Goal: Task Accomplishment & Management: Manage account settings

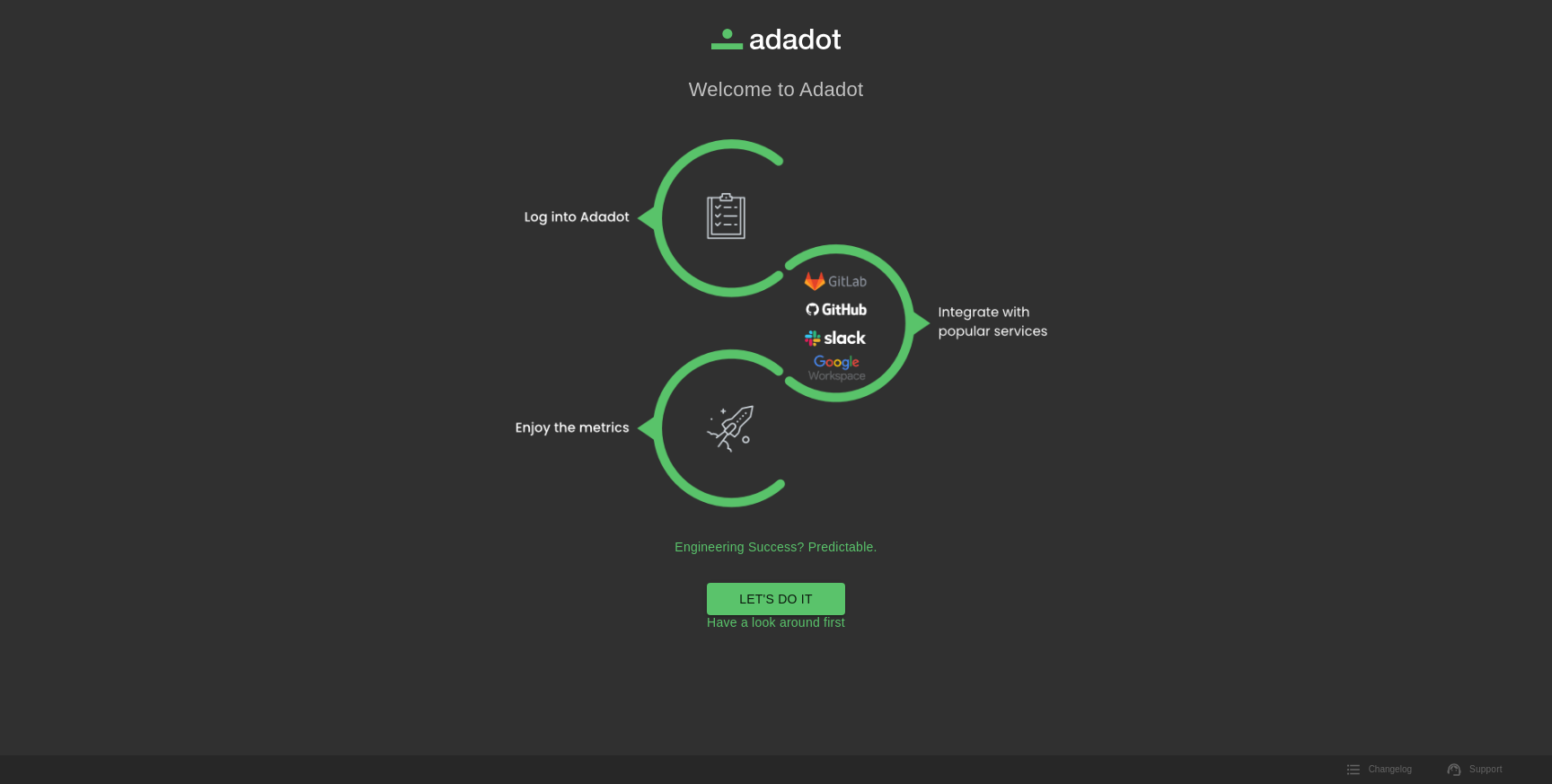
click at [807, 605] on link "LET'S DO IT" at bounding box center [776, 599] width 139 height 33
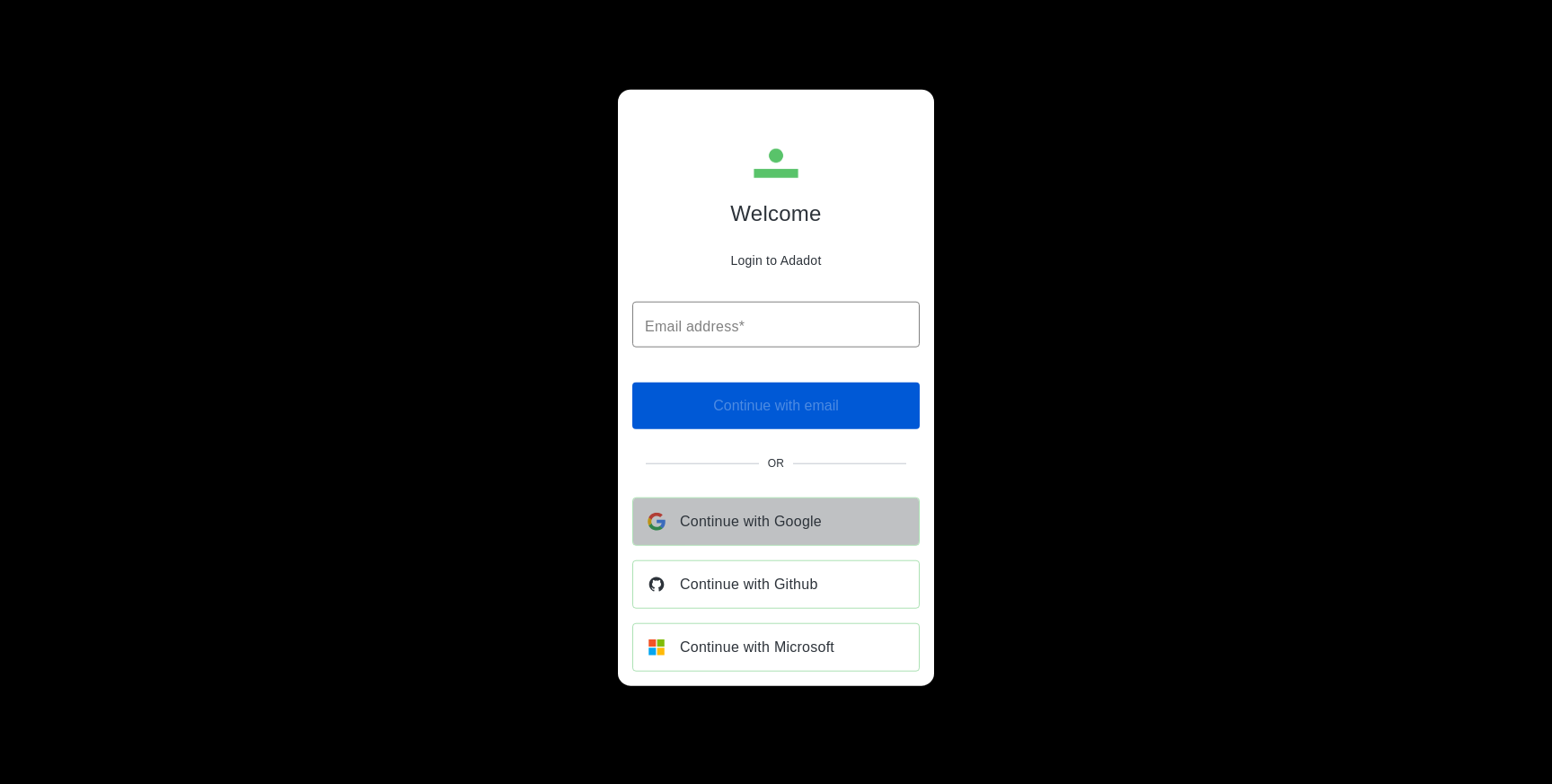
click at [784, 520] on span "Continue with Google" at bounding box center [750, 522] width 141 height 25
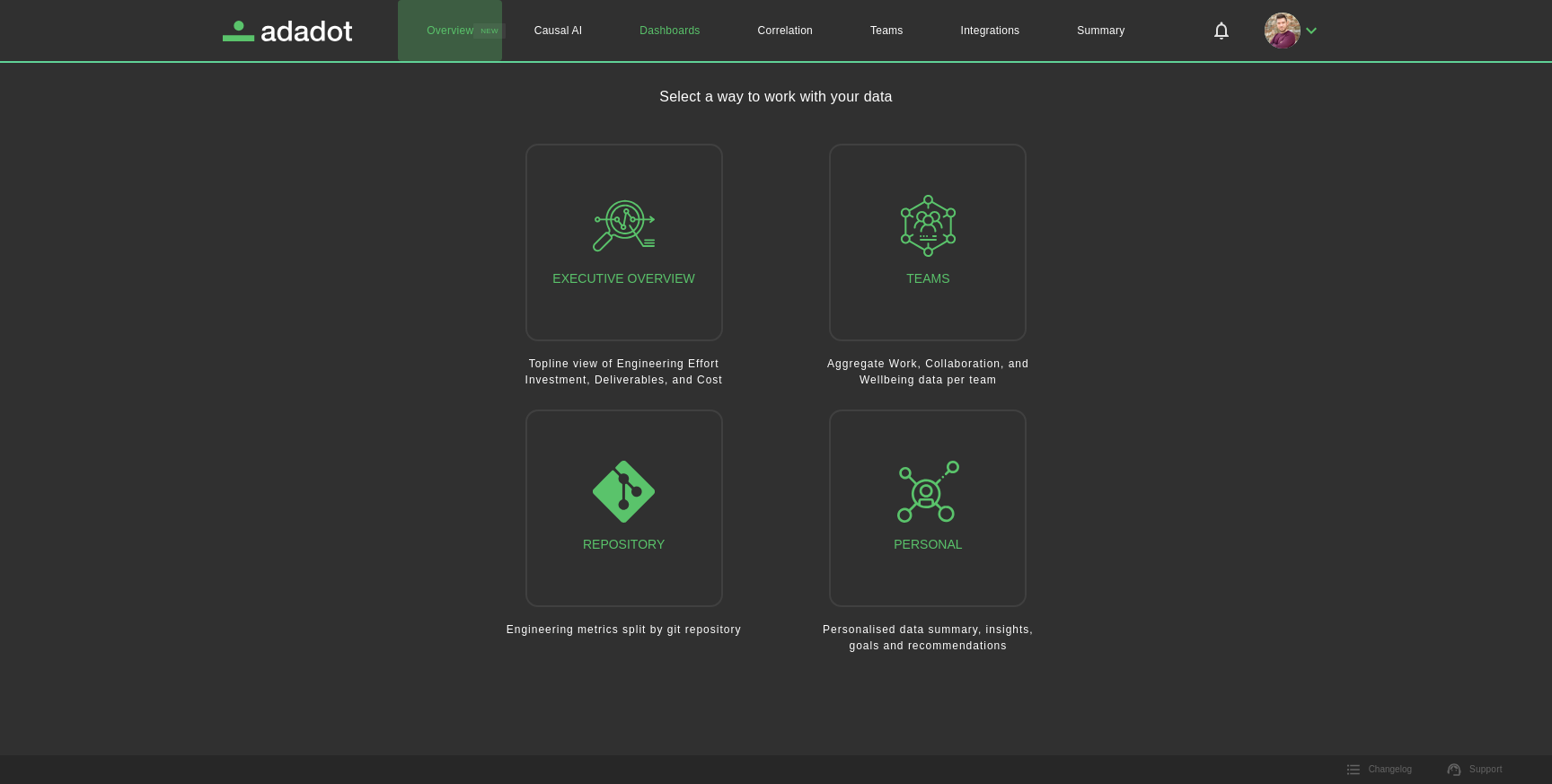
click at [458, 26] on link "Overview" at bounding box center [450, 30] width 104 height 61
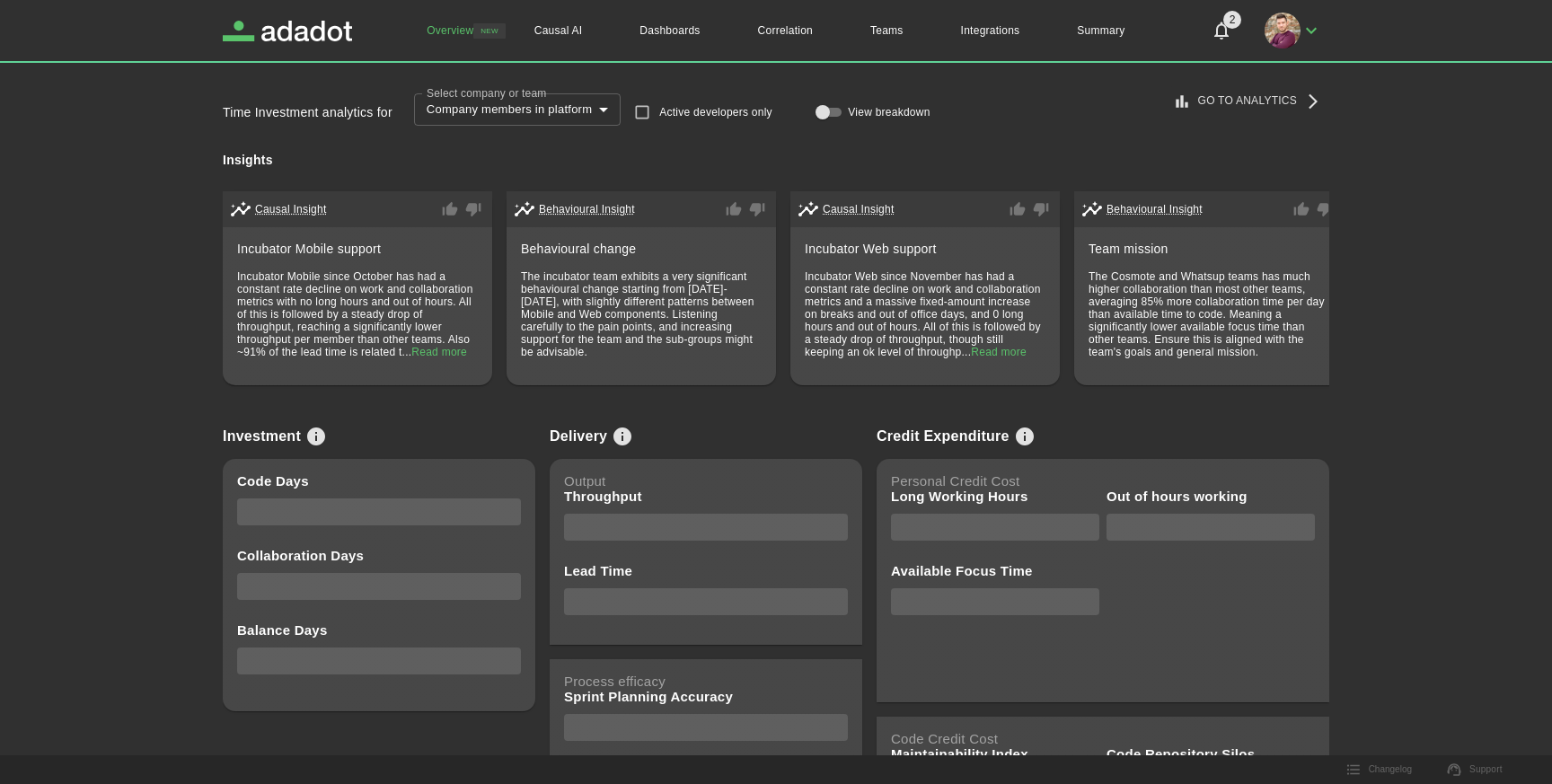
click at [1280, 92] on link "Go to Analytics" at bounding box center [1249, 100] width 160 height 29
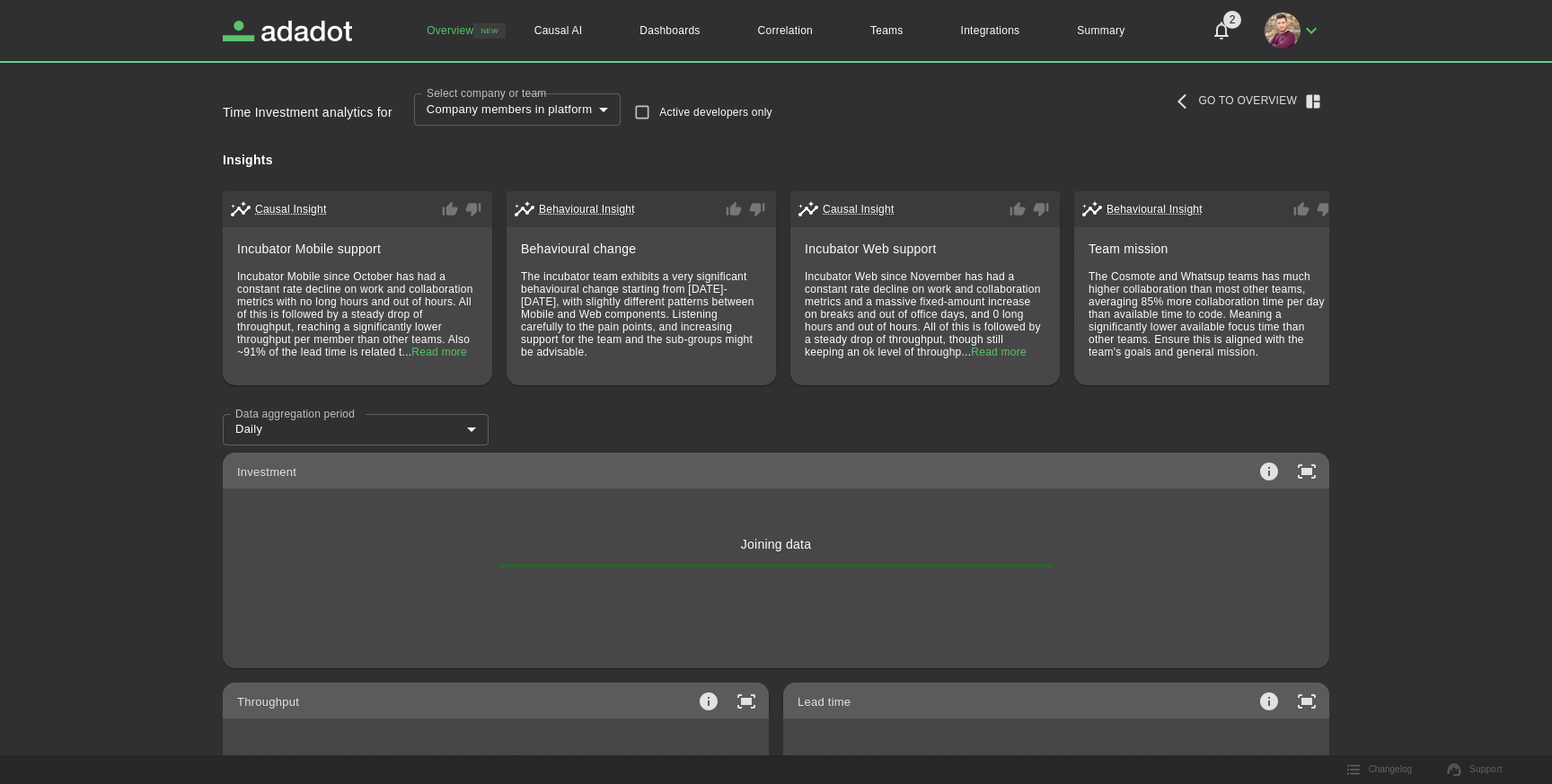
click at [1280, 92] on link "Go to Overview" at bounding box center [1249, 100] width 160 height 29
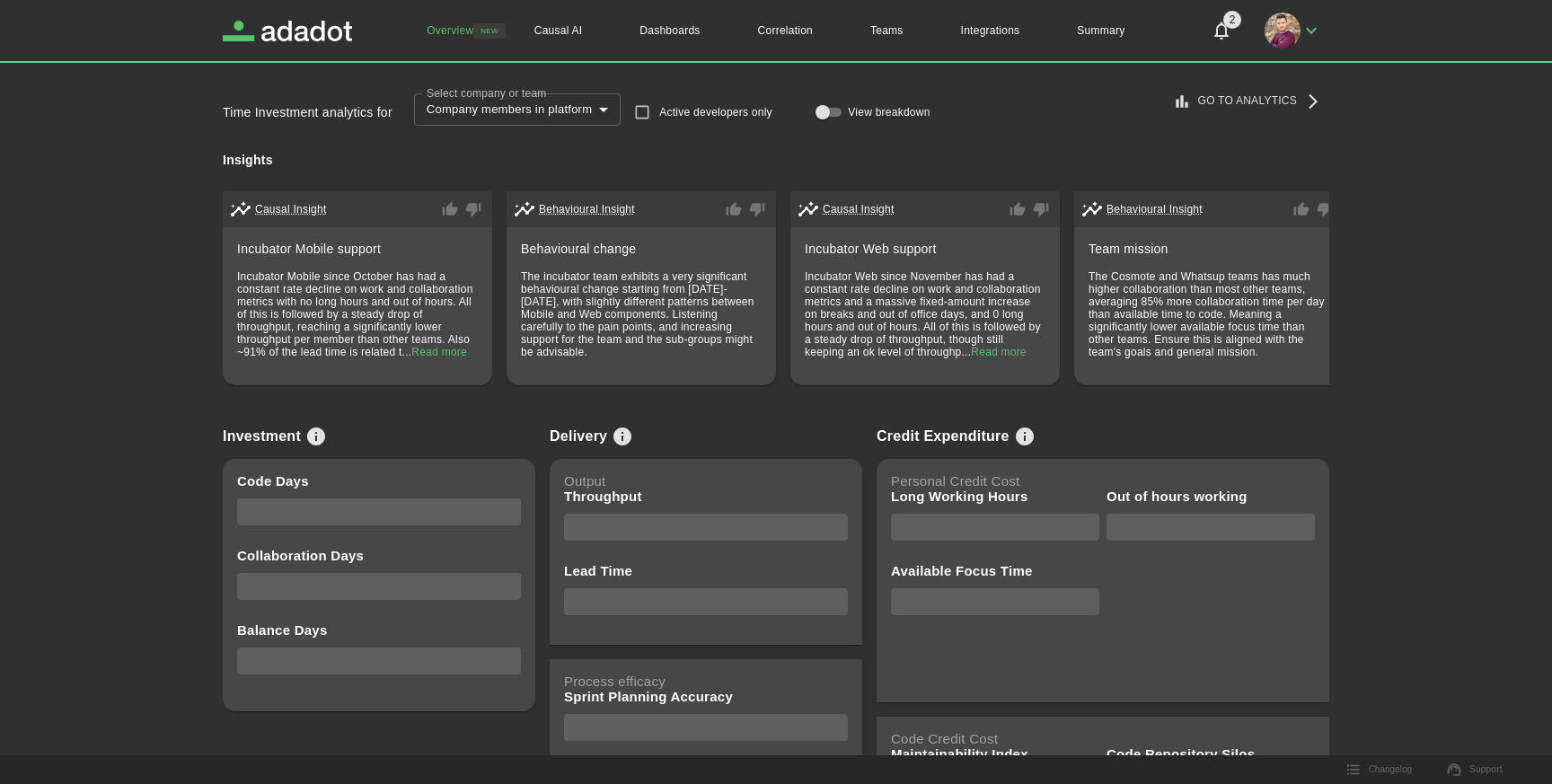
click at [316, 447] on icon "View info on metrics" at bounding box center [316, 436] width 21 height 21
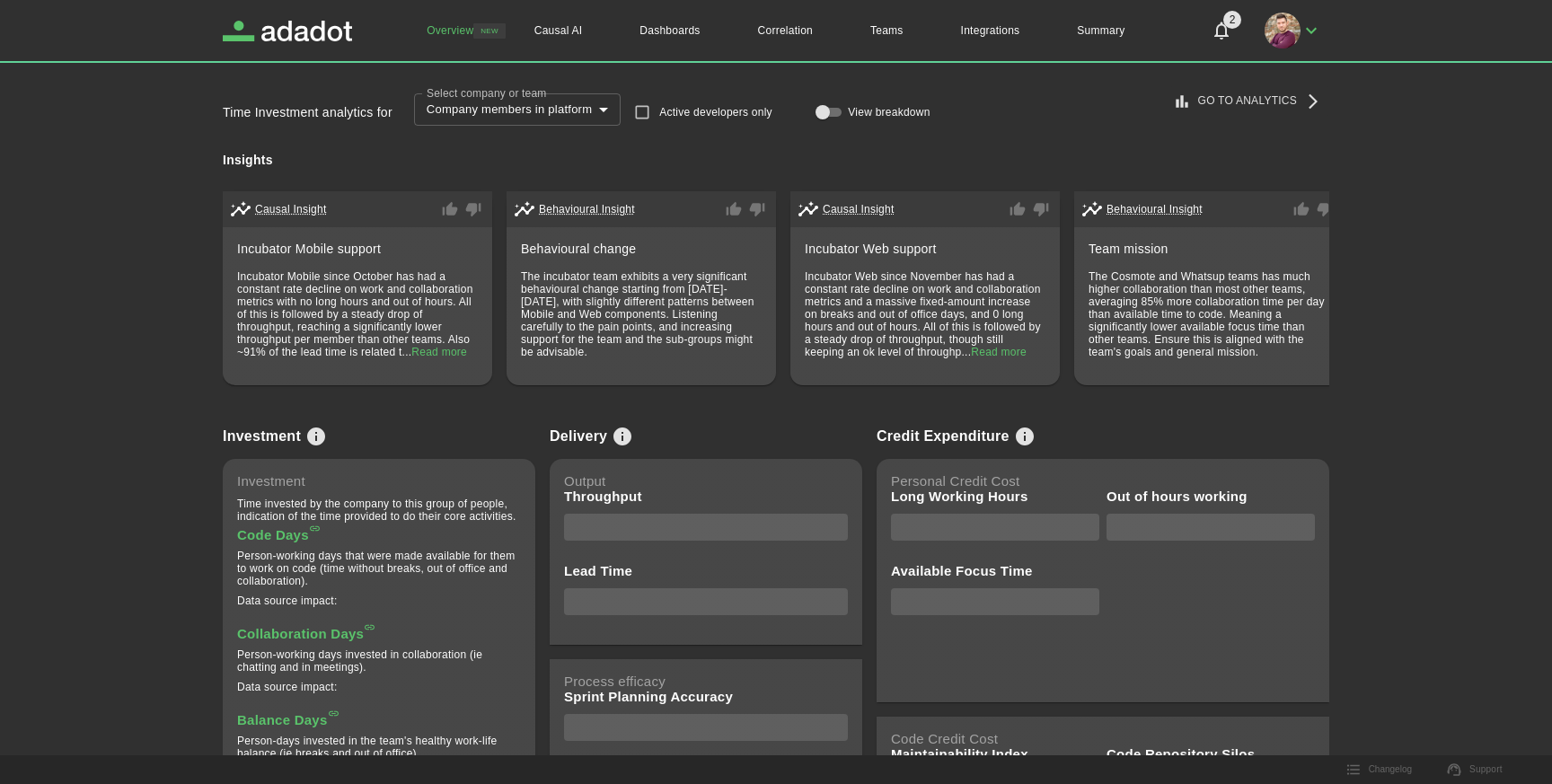
click at [316, 446] on icon "View info on metrics" at bounding box center [316, 436] width 21 height 21
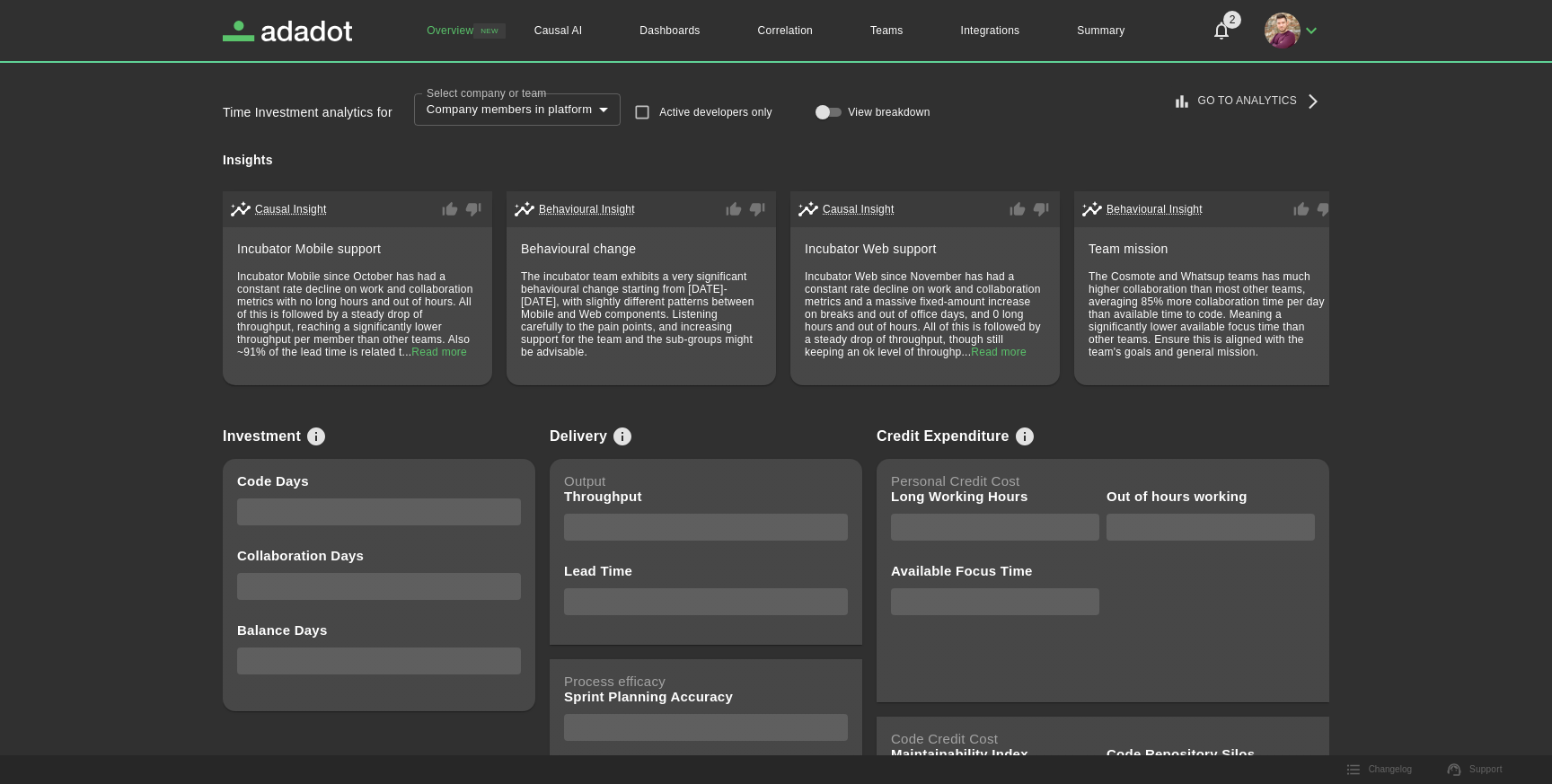
click at [311, 445] on icon "View info on metrics" at bounding box center [316, 436] width 18 height 18
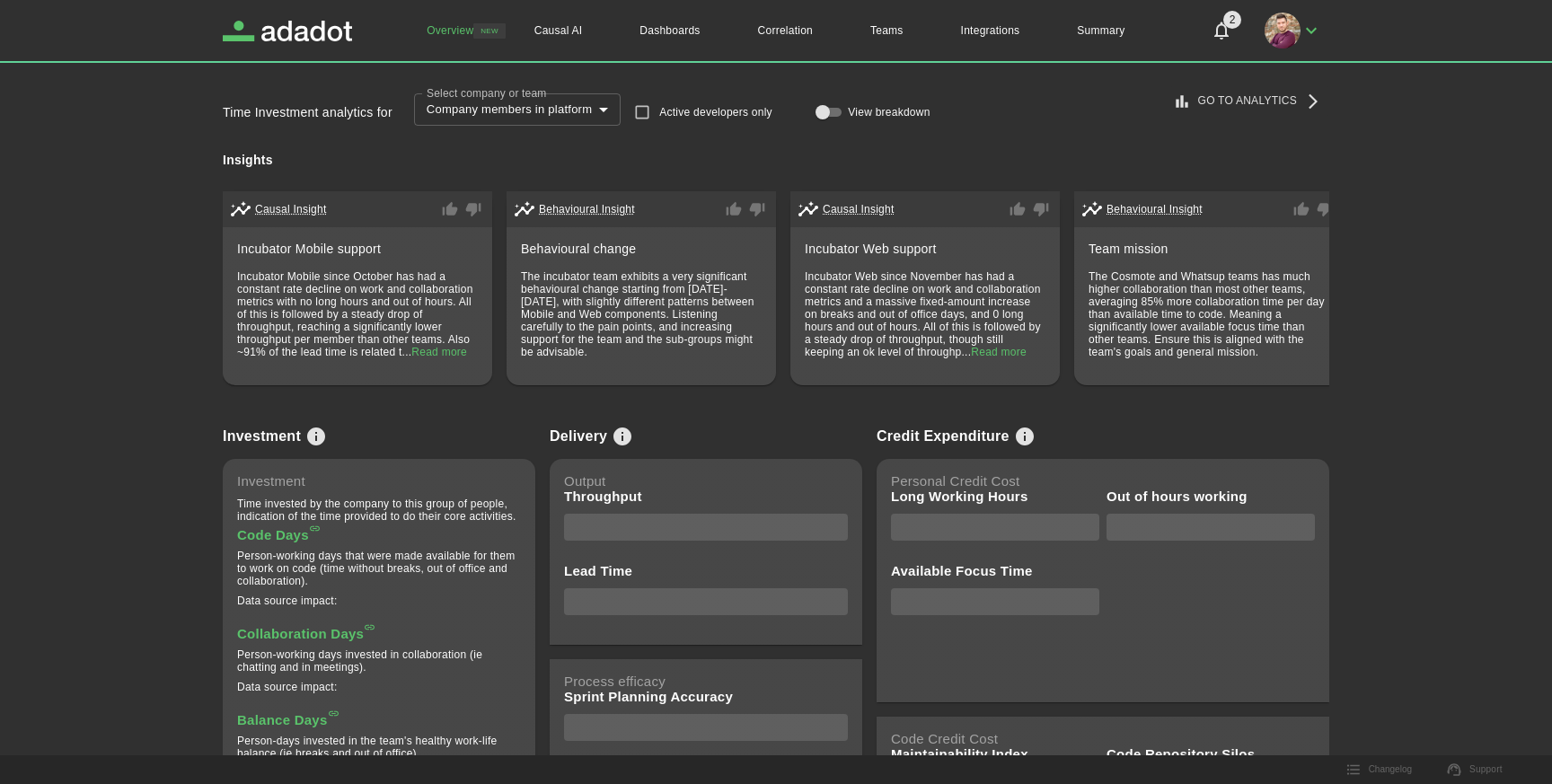
click at [311, 445] on icon "View info on metrics" at bounding box center [316, 436] width 18 height 18
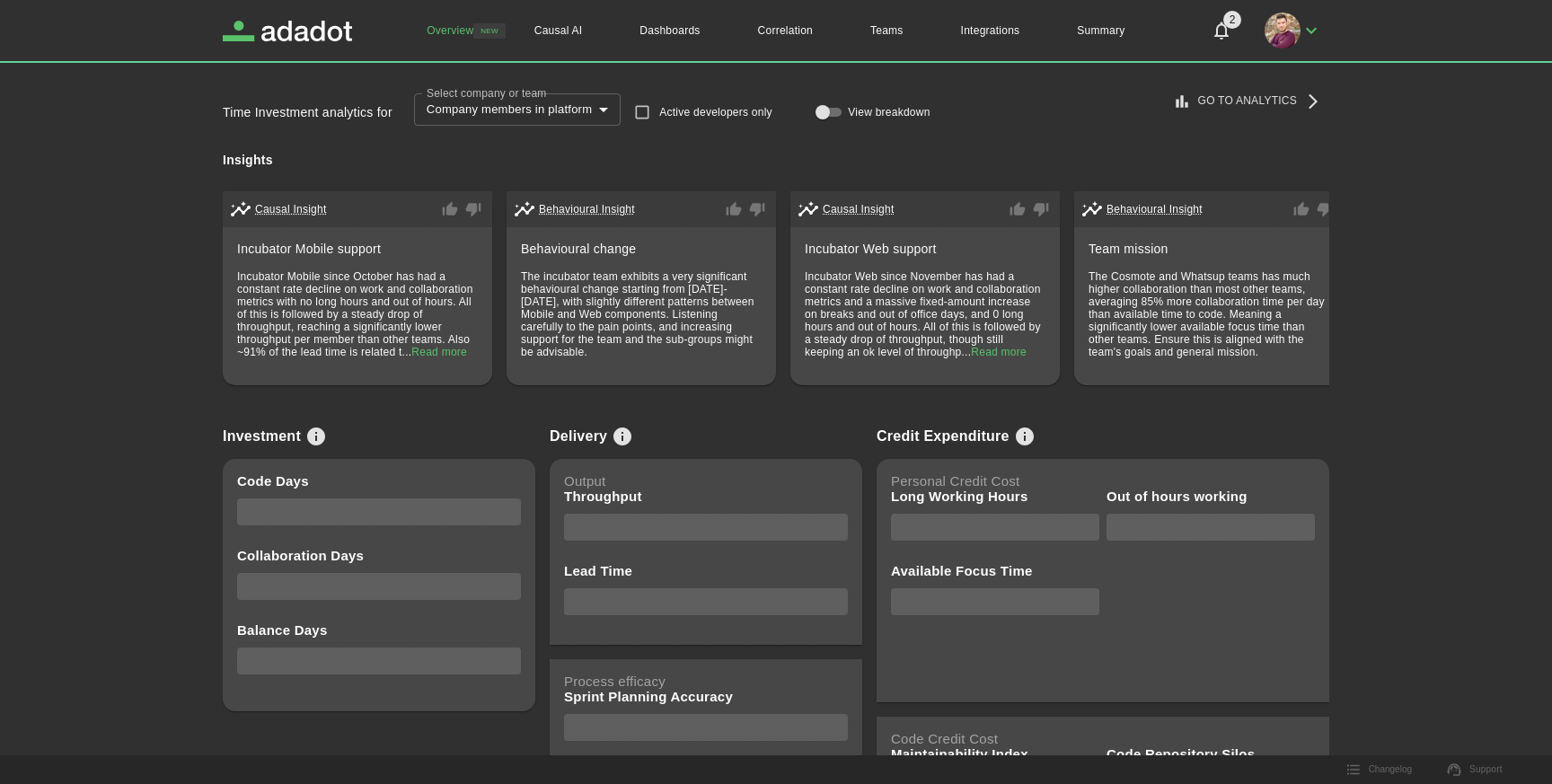
click at [311, 445] on icon "View info on metrics" at bounding box center [316, 436] width 18 height 18
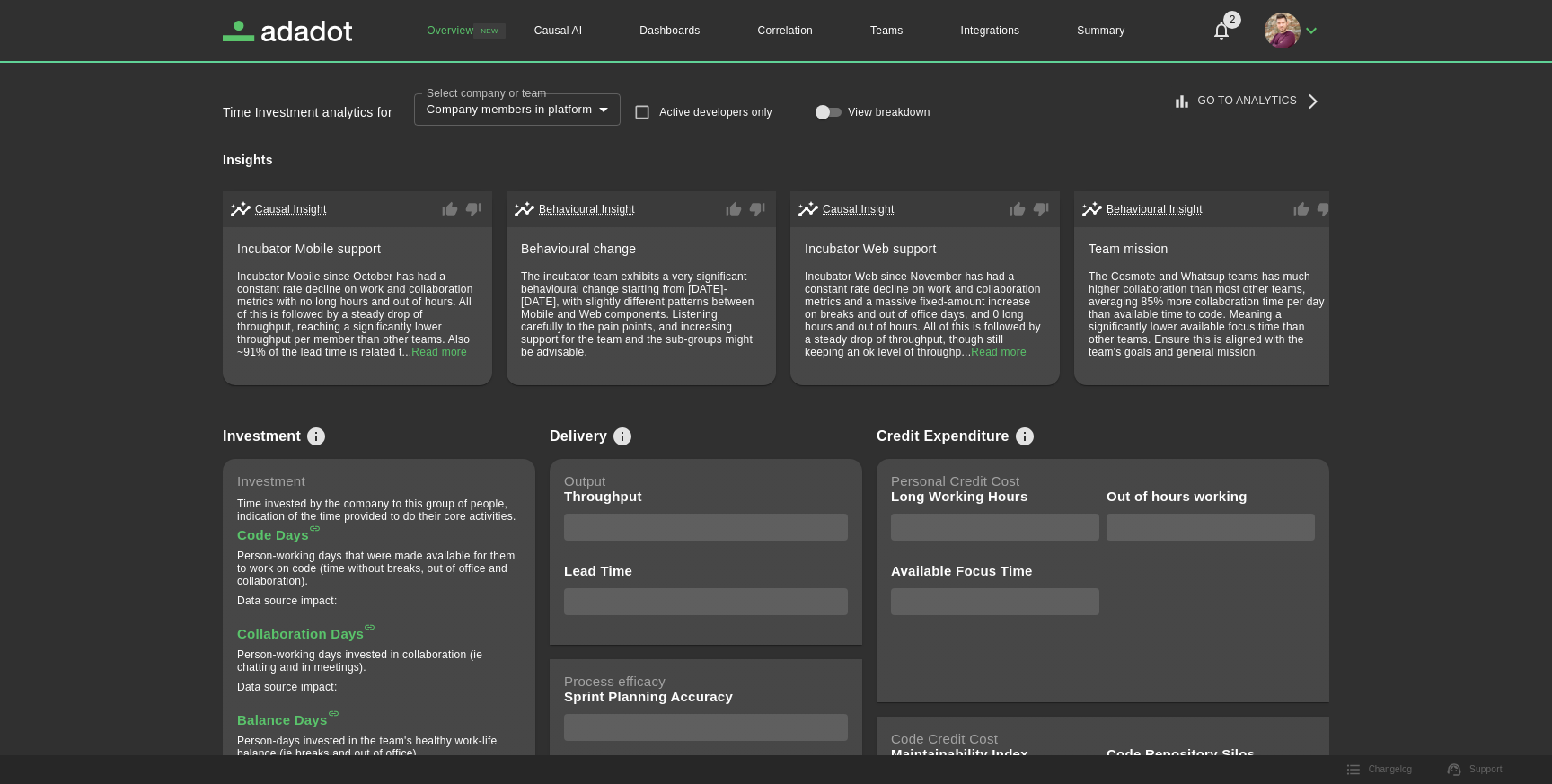
click at [311, 445] on icon "View info on metrics" at bounding box center [316, 436] width 18 height 18
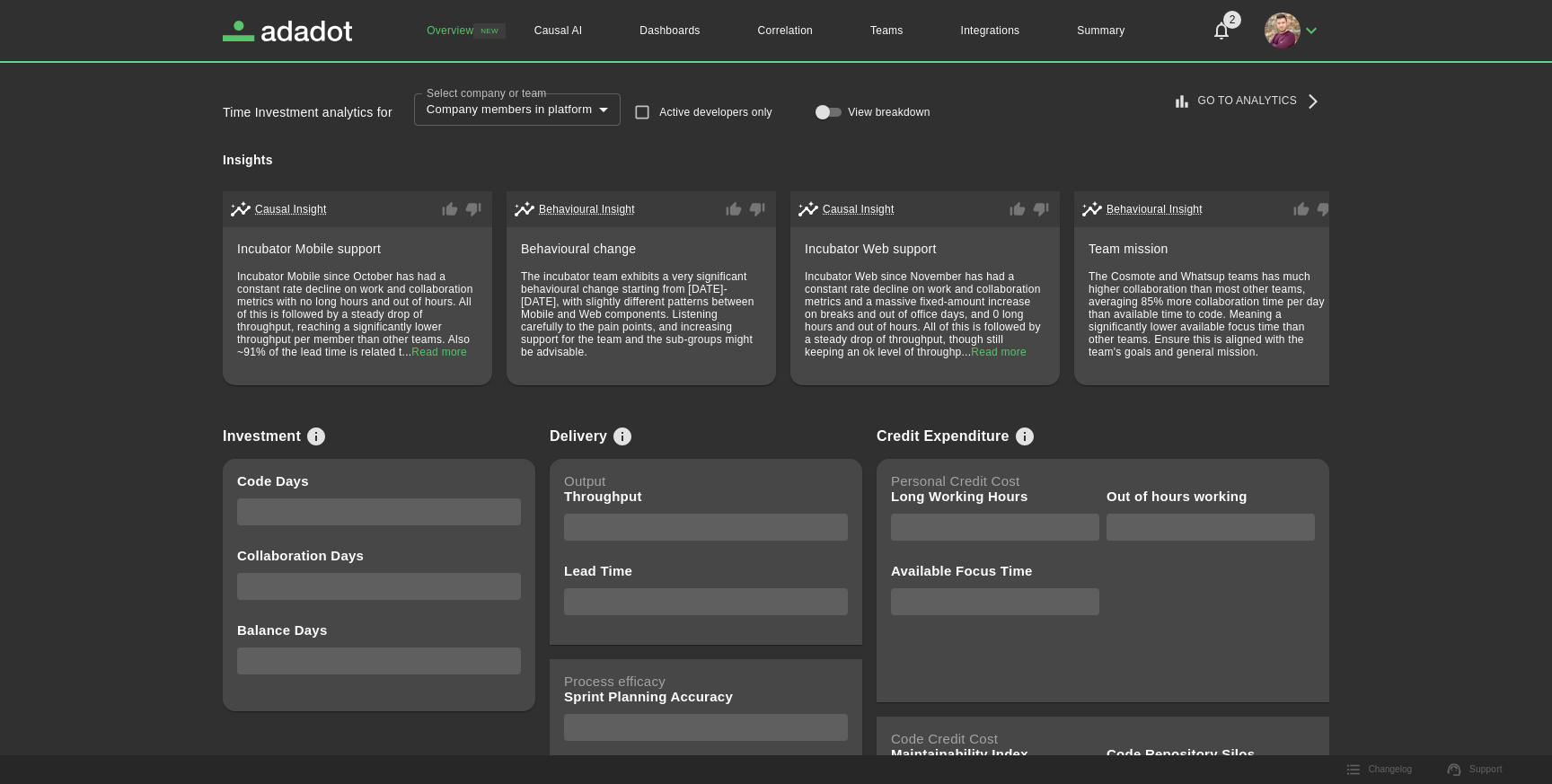
click at [311, 445] on icon "View info on metrics" at bounding box center [316, 436] width 18 height 18
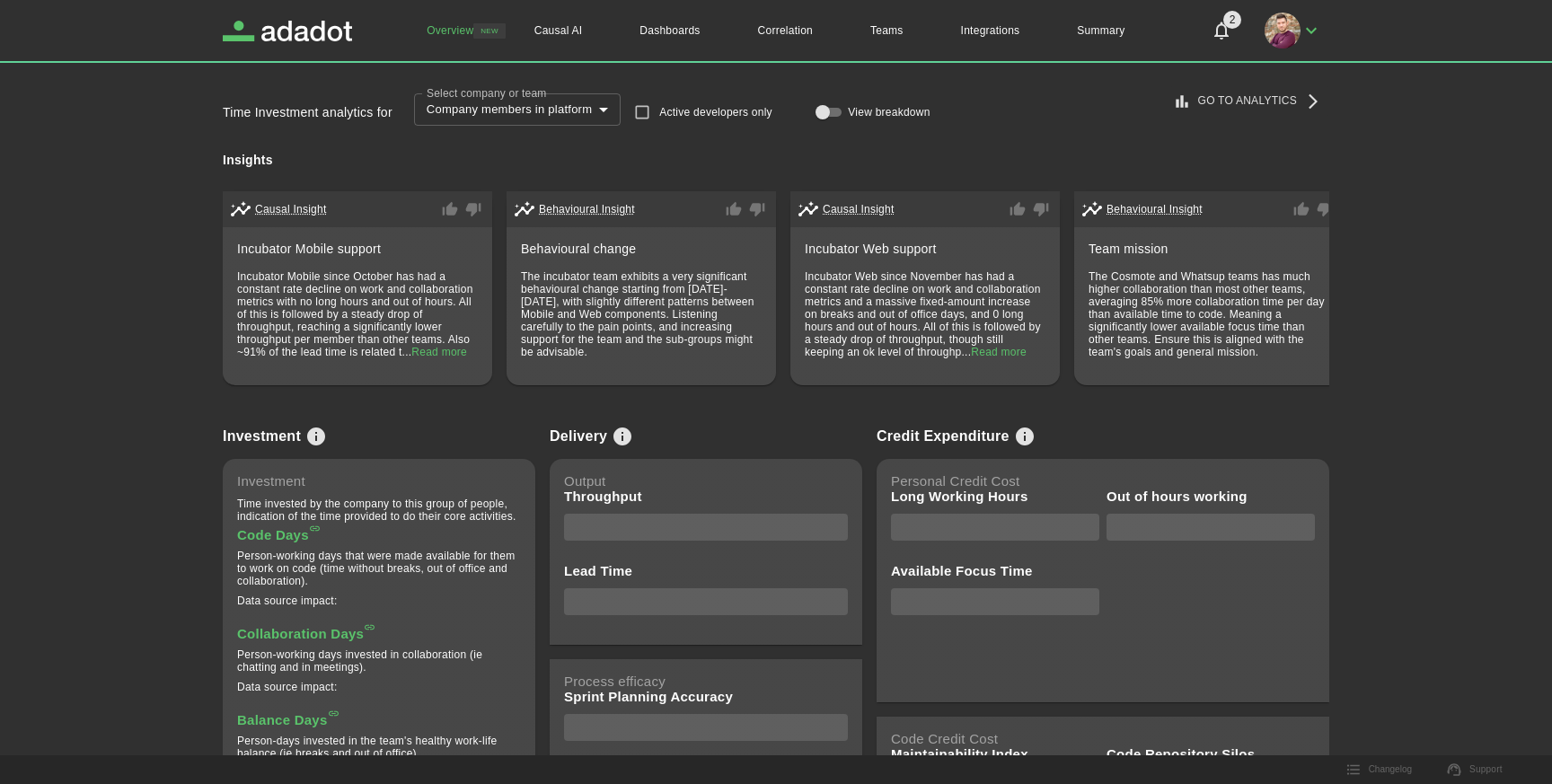
click at [311, 445] on icon "View info on metrics" at bounding box center [316, 436] width 18 height 18
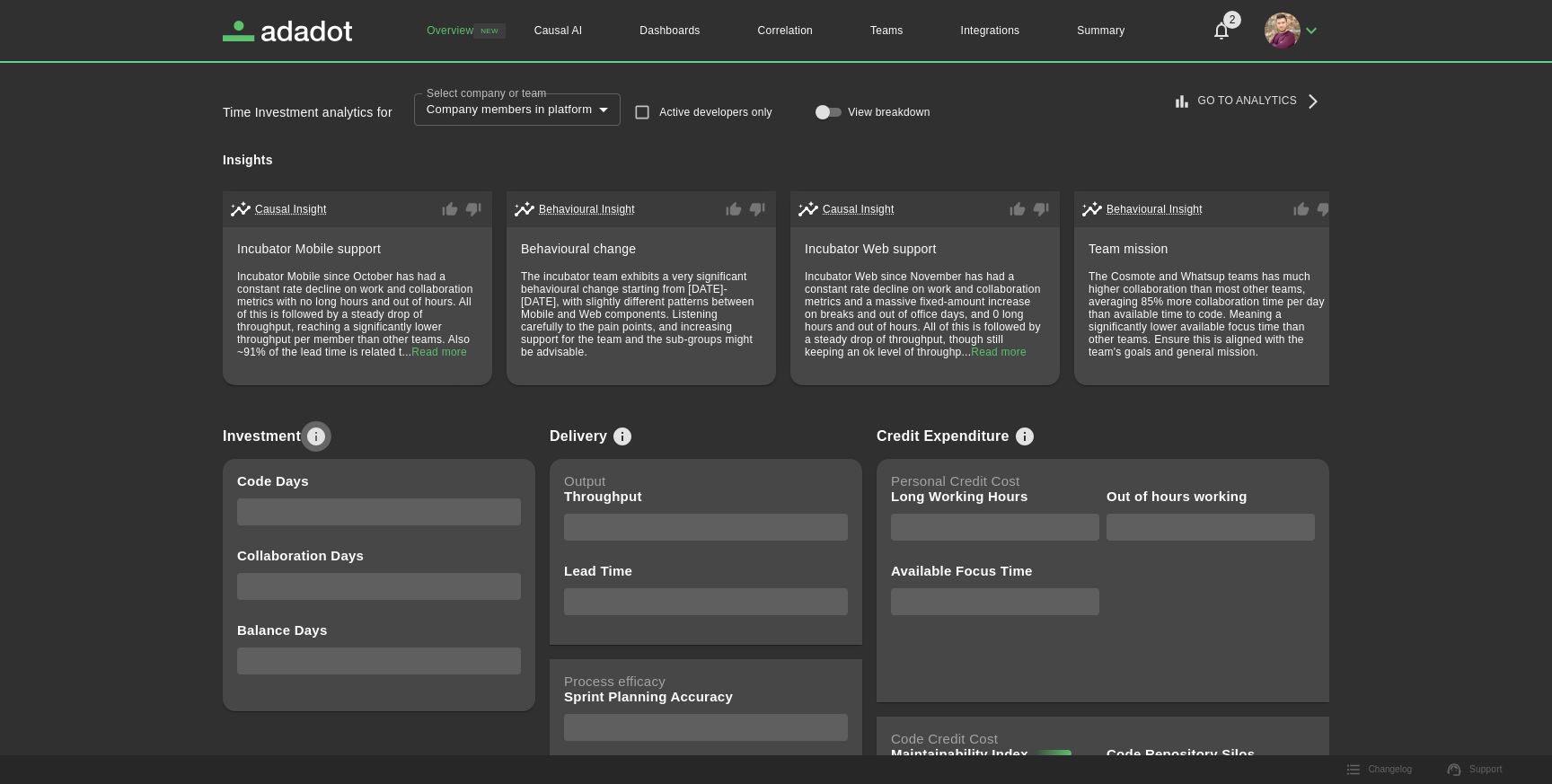
click at [322, 433] on icon "View info on metrics" at bounding box center [316, 436] width 21 height 21
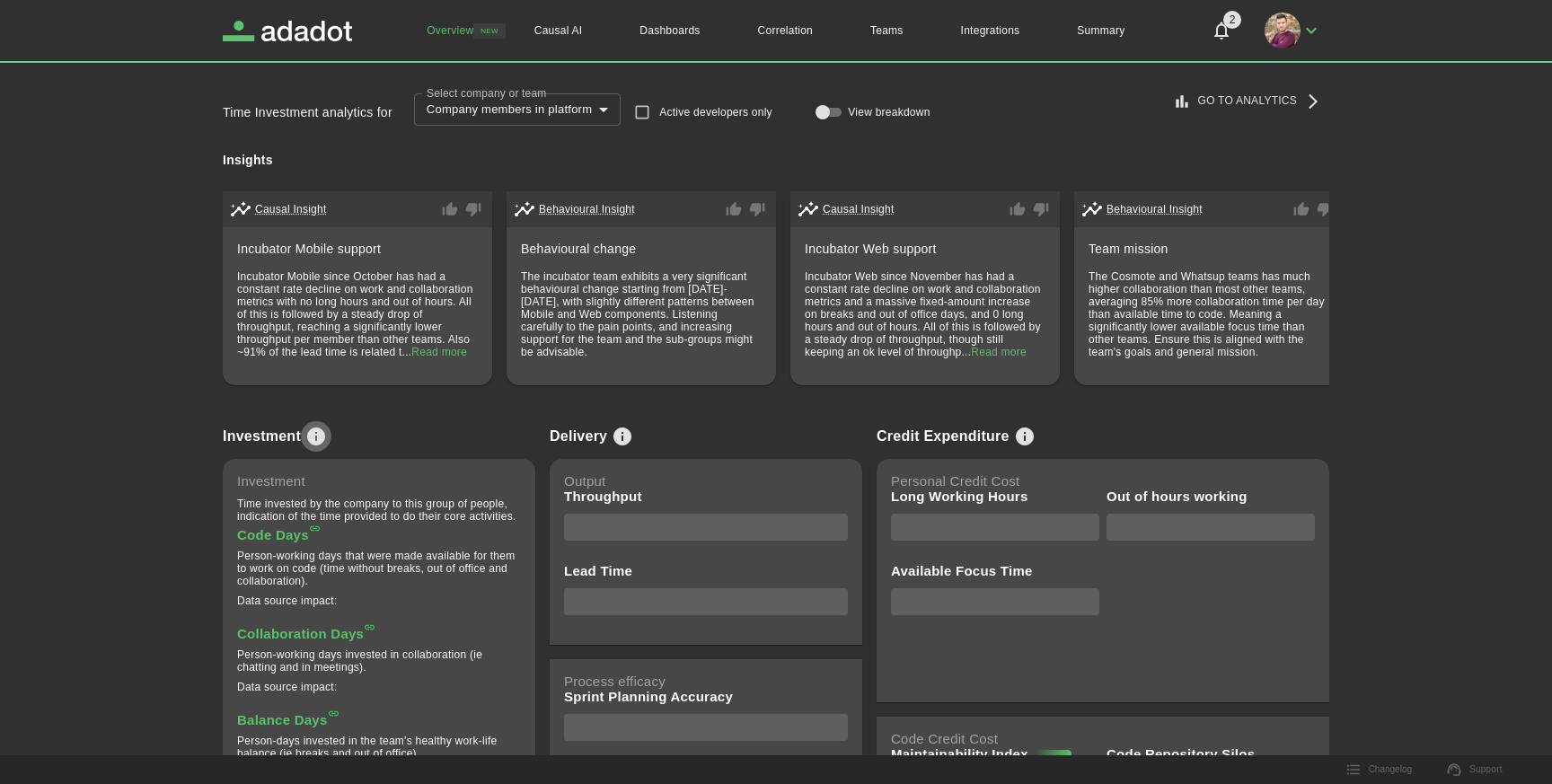
click at [322, 433] on icon "View info on metrics" at bounding box center [316, 436] width 21 height 21
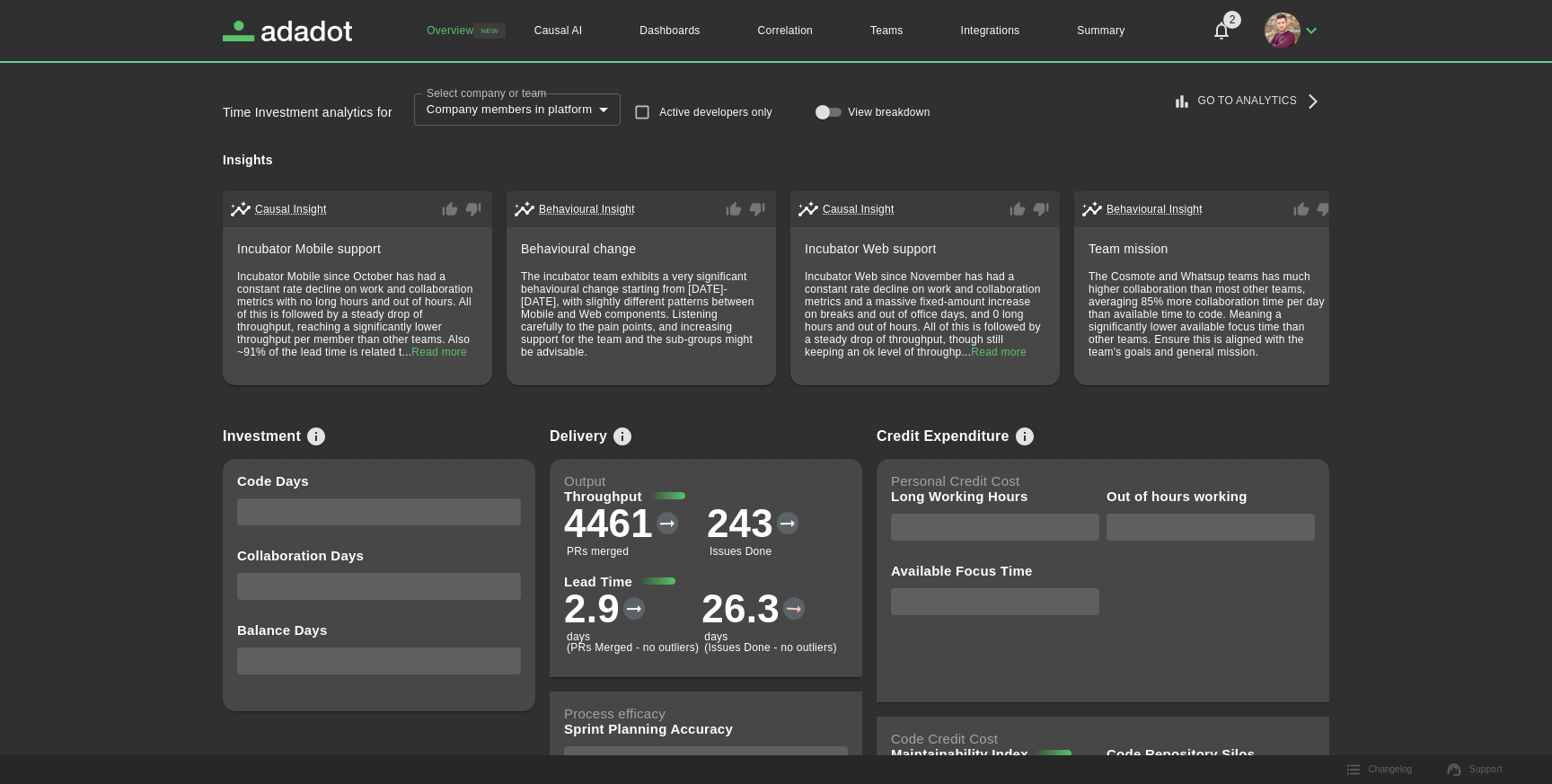
click at [322, 433] on icon "View info on metrics" at bounding box center [316, 436] width 21 height 21
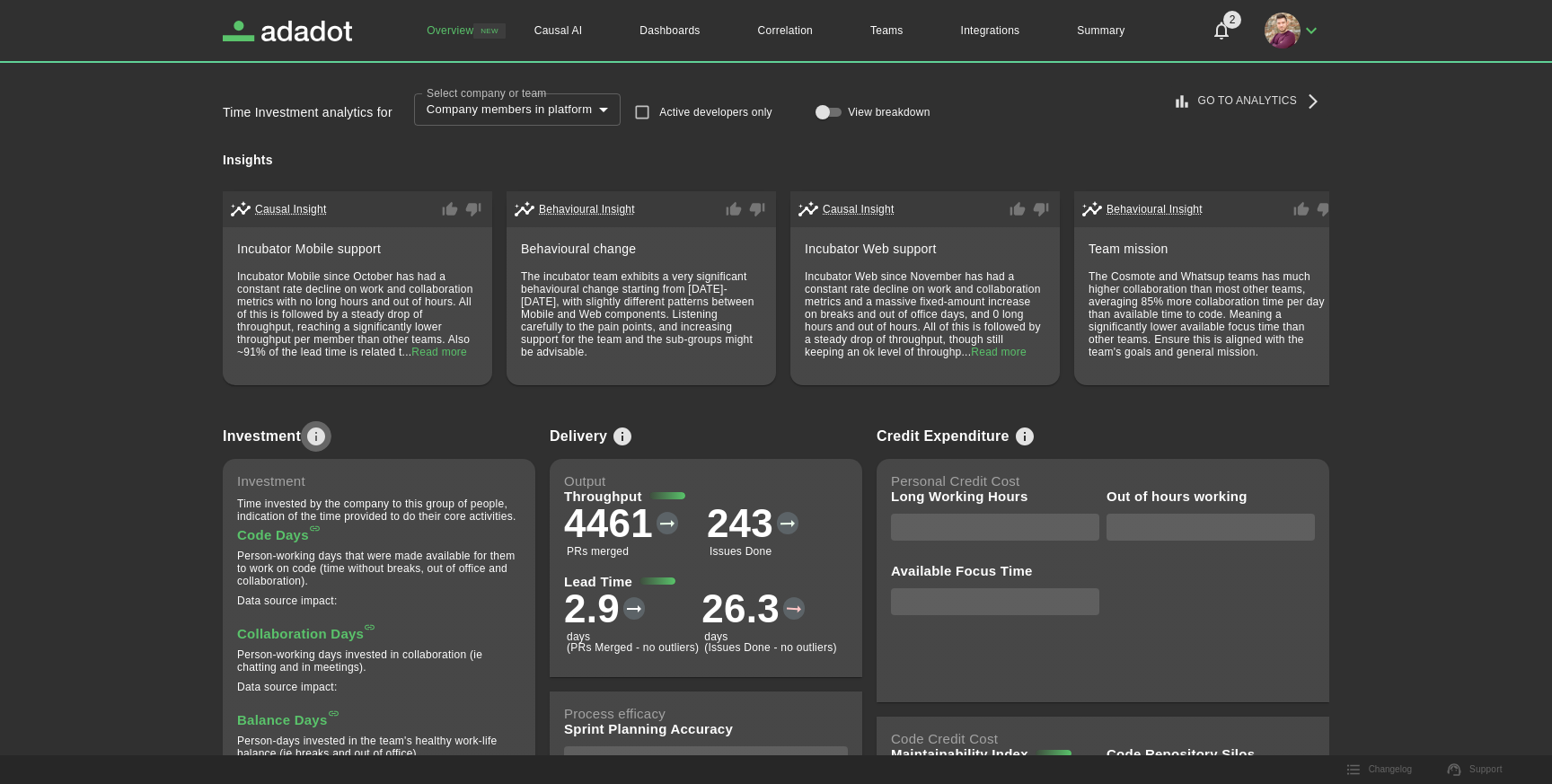
click at [322, 433] on icon "View info on metrics" at bounding box center [316, 436] width 21 height 21
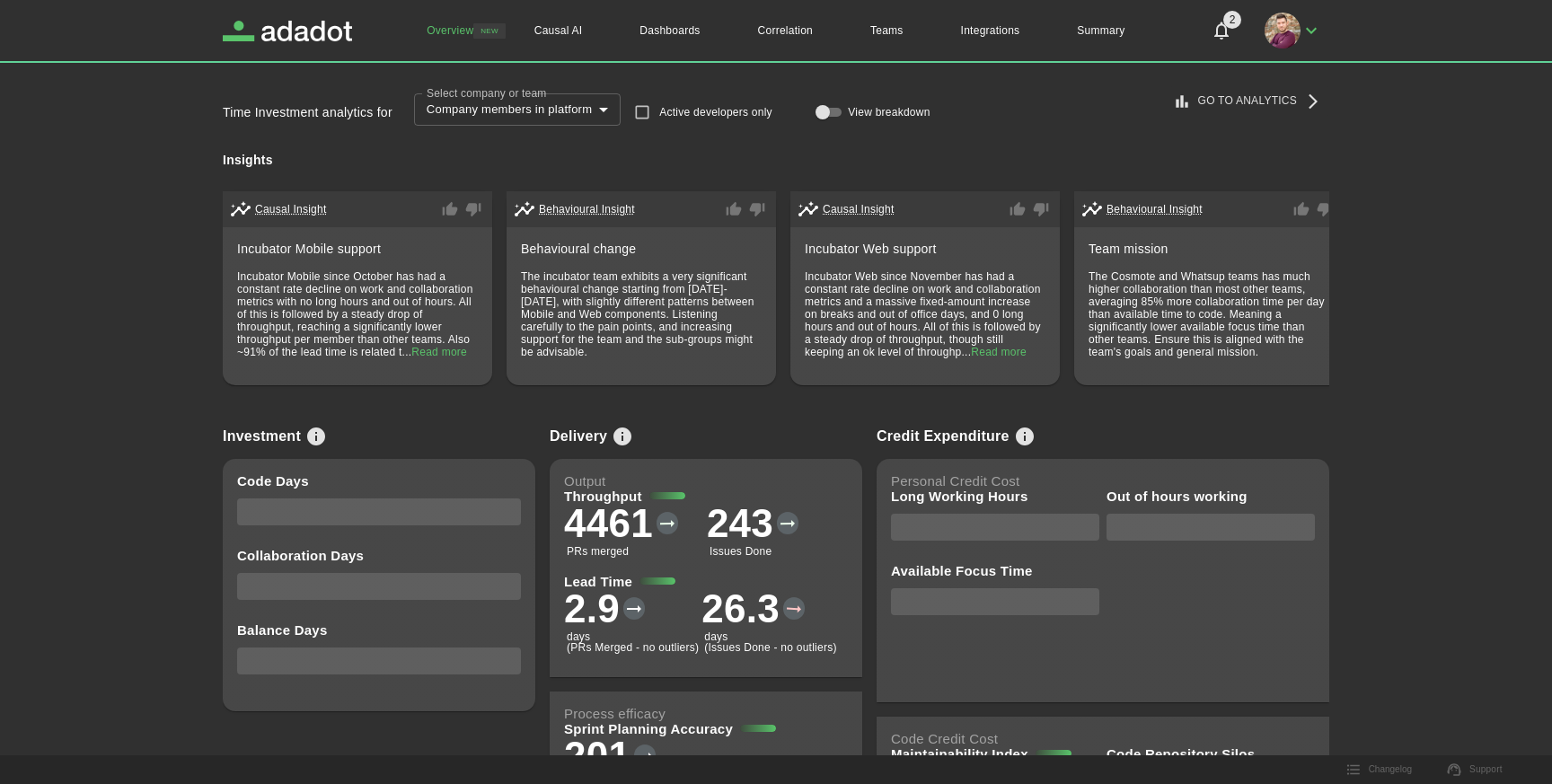
click at [1230, 103] on link "Go to Analytics" at bounding box center [1249, 100] width 160 height 29
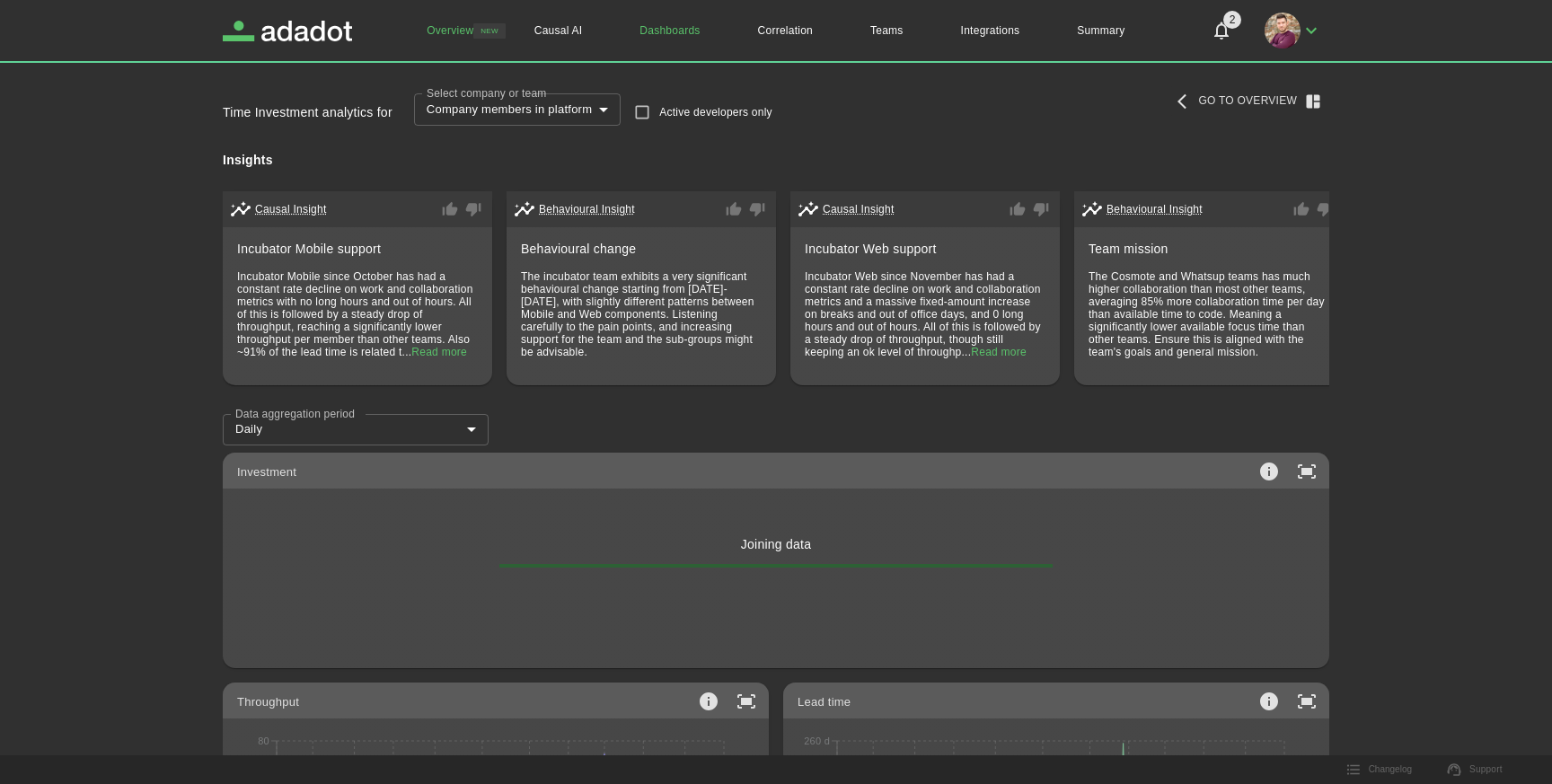
click at [678, 34] on link "Dashboards" at bounding box center [669, 30] width 118 height 61
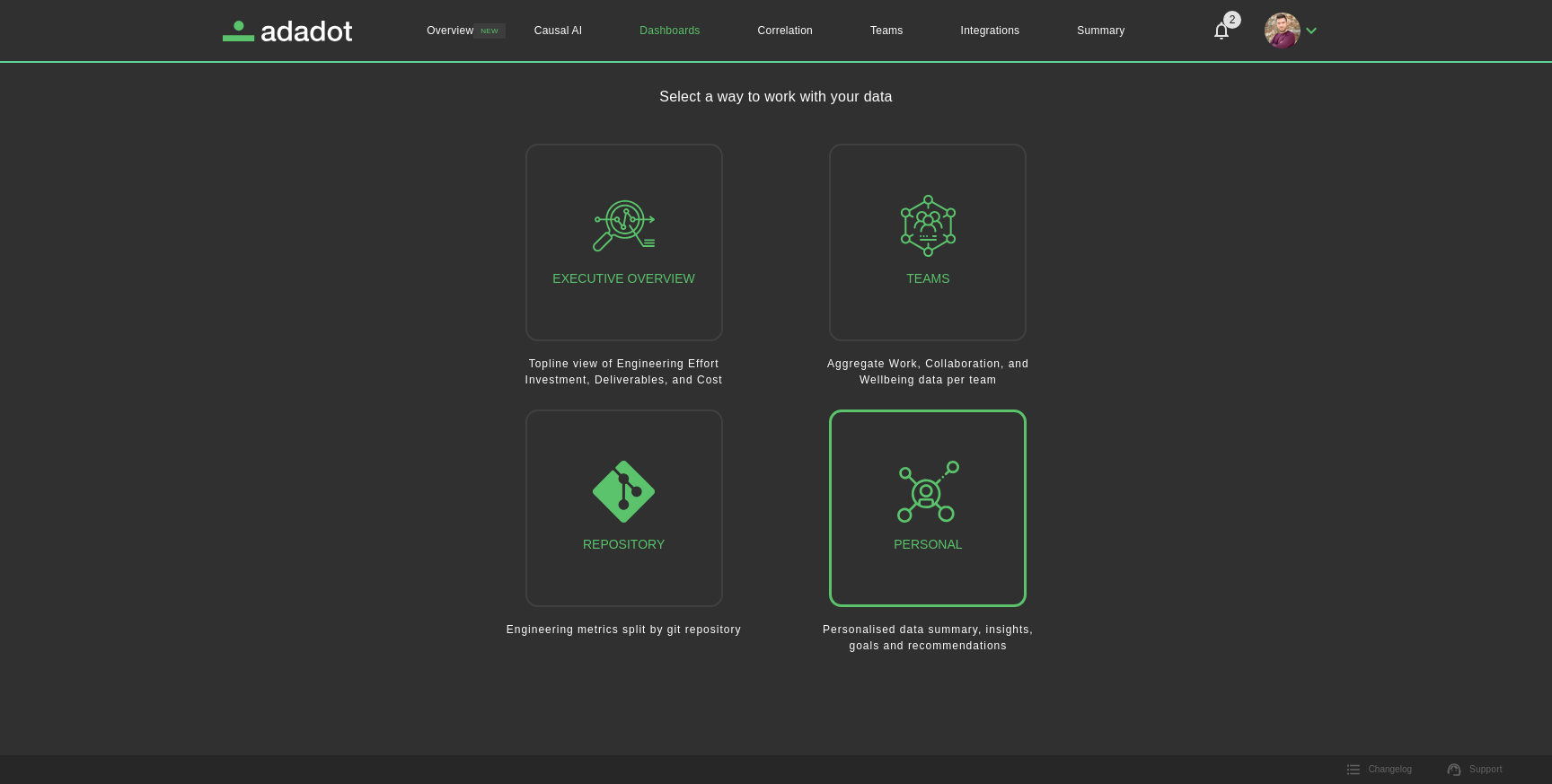
click at [938, 527] on div "Personal" at bounding box center [928, 508] width 68 height 96
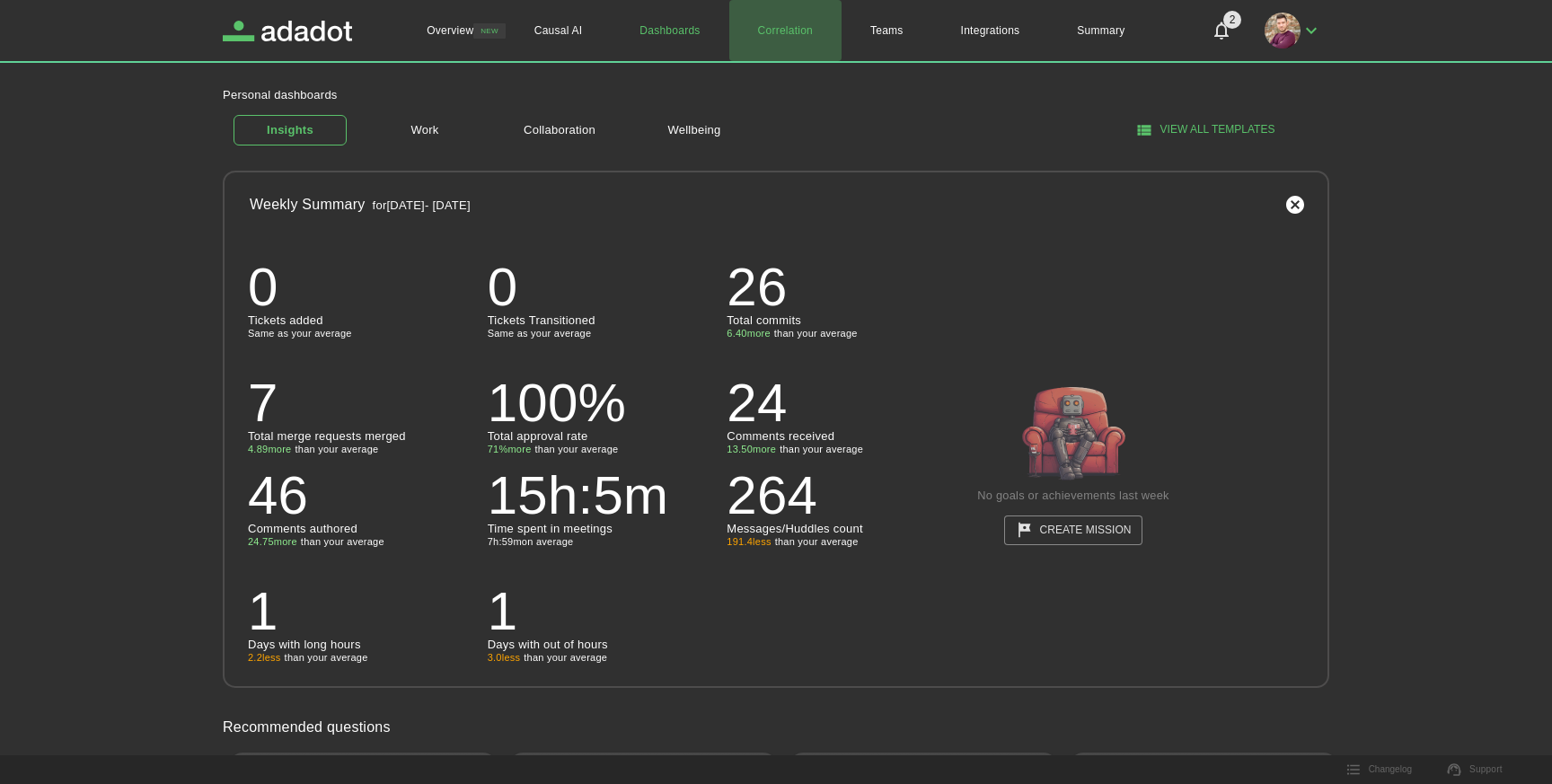
click at [808, 28] on link "Correlation" at bounding box center [784, 30] width 112 height 61
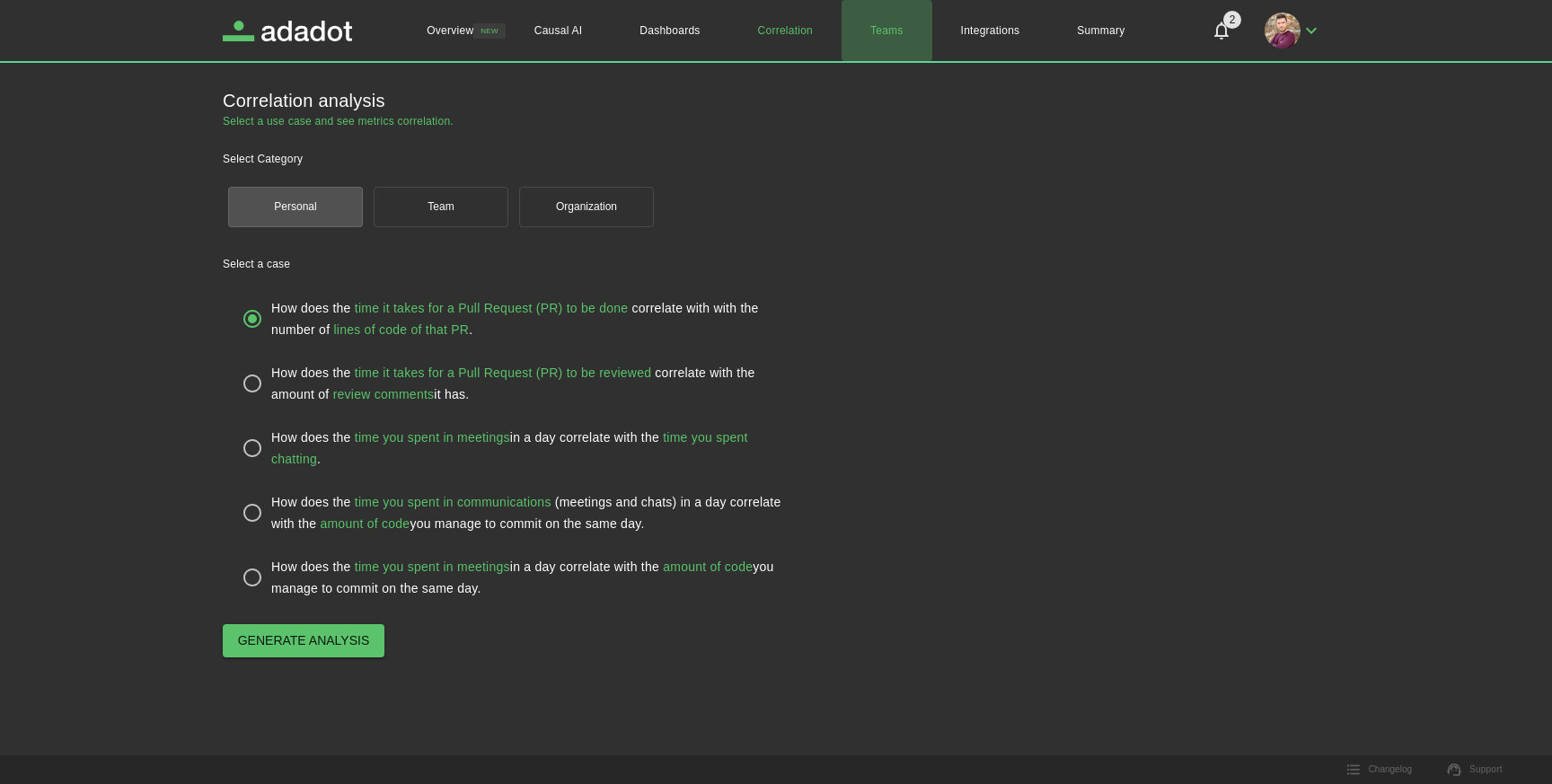
click at [884, 36] on link "Teams" at bounding box center [886, 30] width 91 height 61
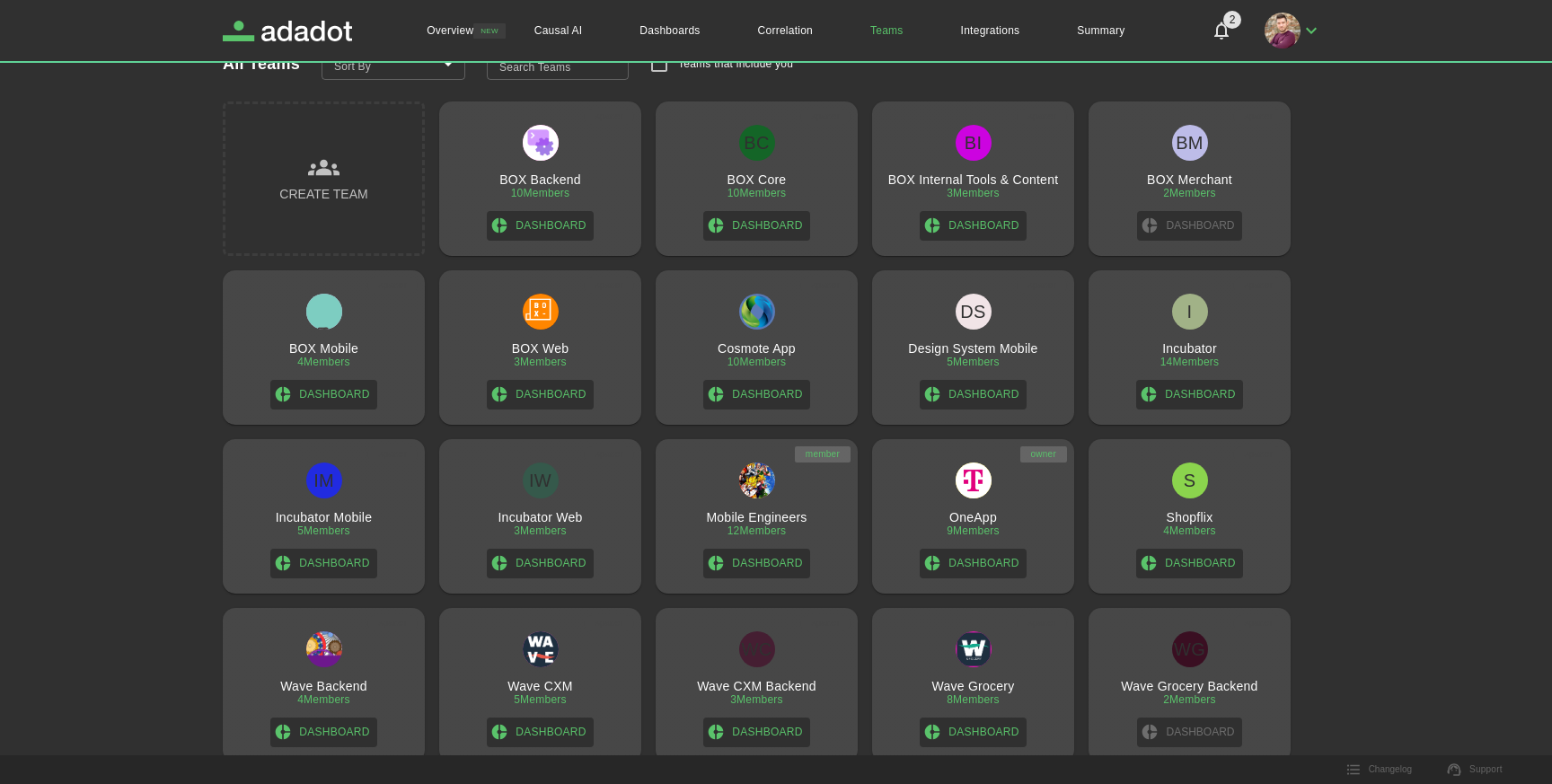
scroll to position [54, 0]
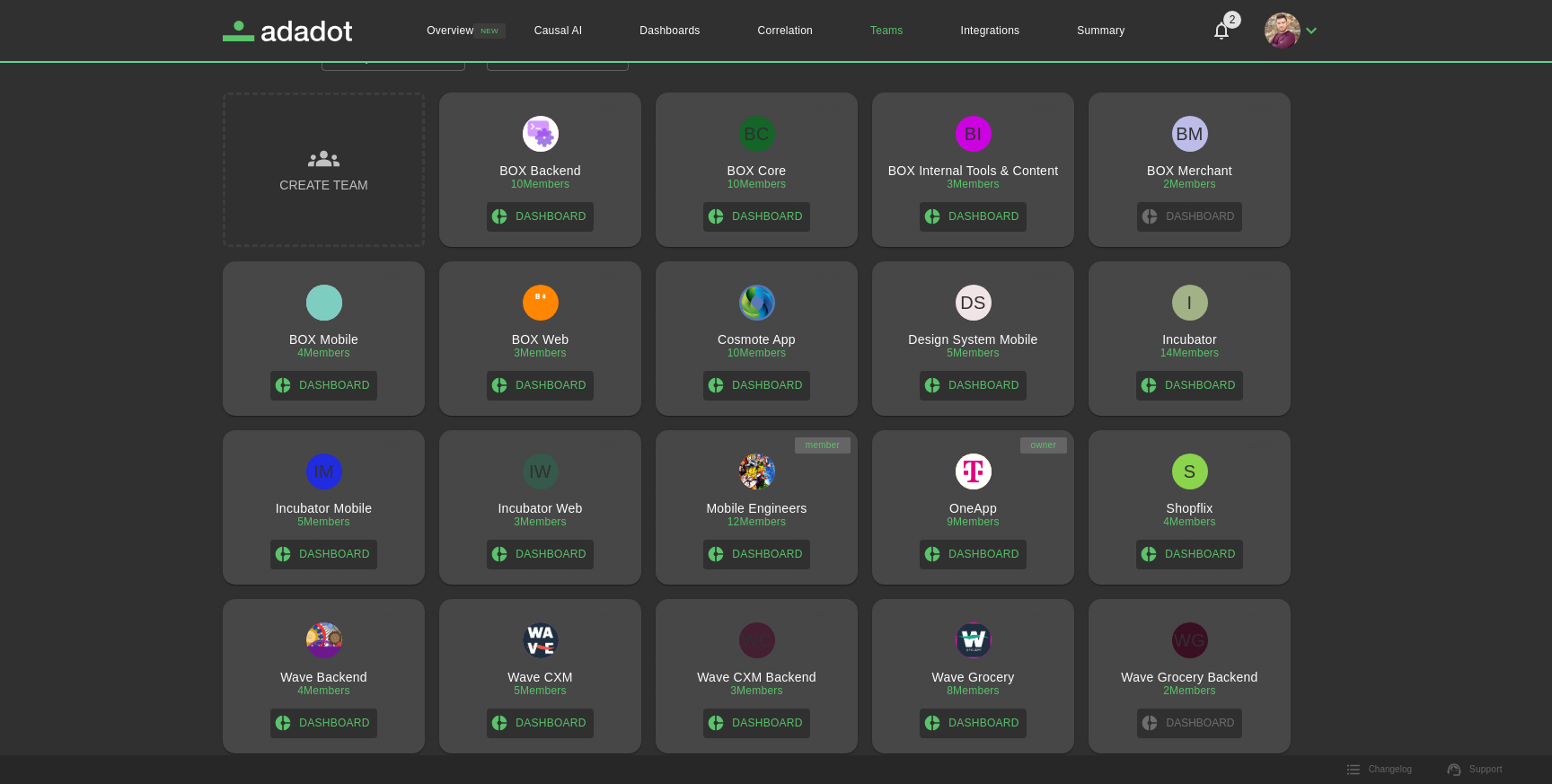
click at [370, 311] on div "BOX Mobile 4 Members Dashboard" at bounding box center [324, 342] width 187 height 116
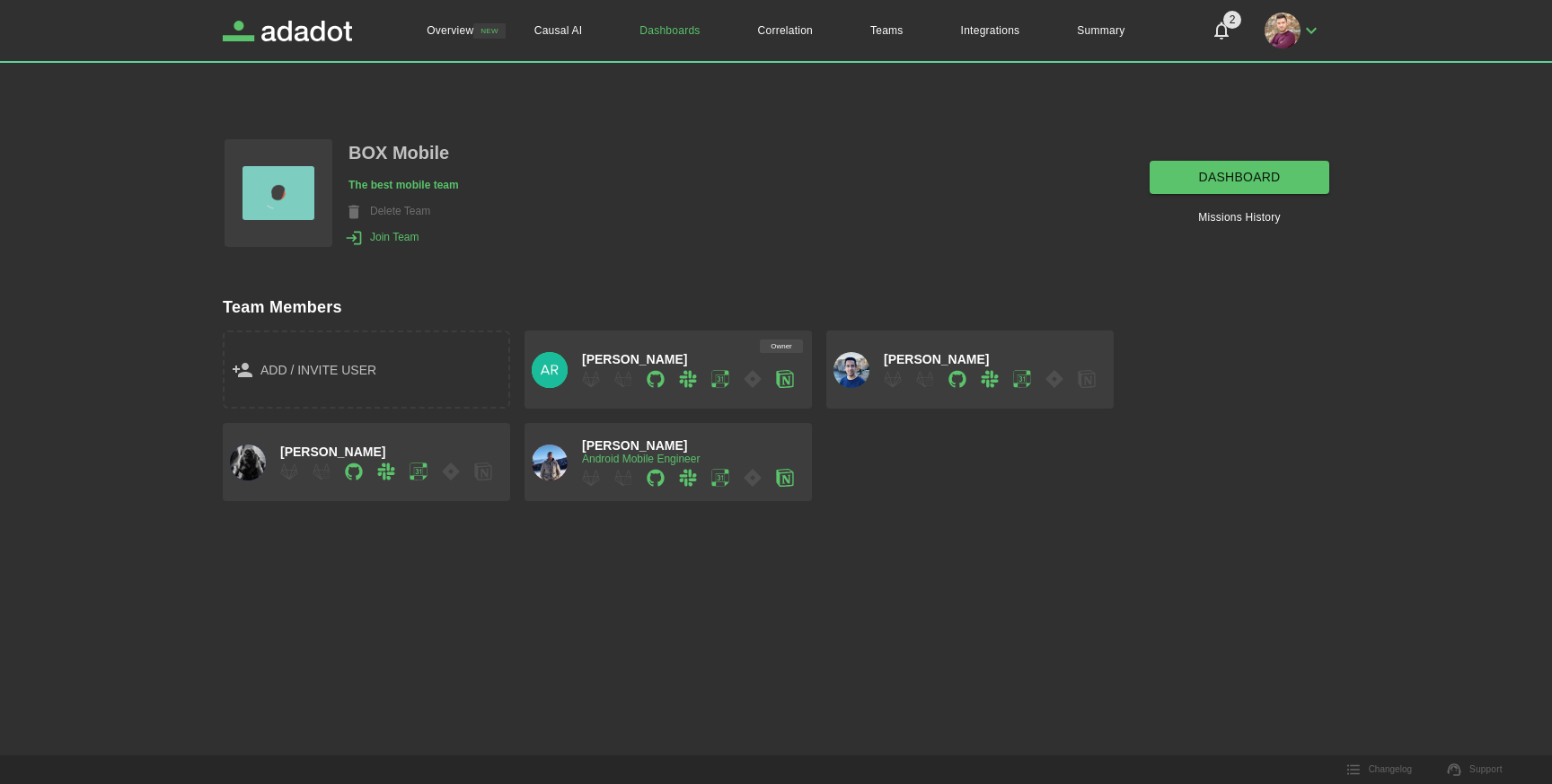
click at [727, 347] on div "Owner John Arnokouros" at bounding box center [668, 370] width 288 height 78
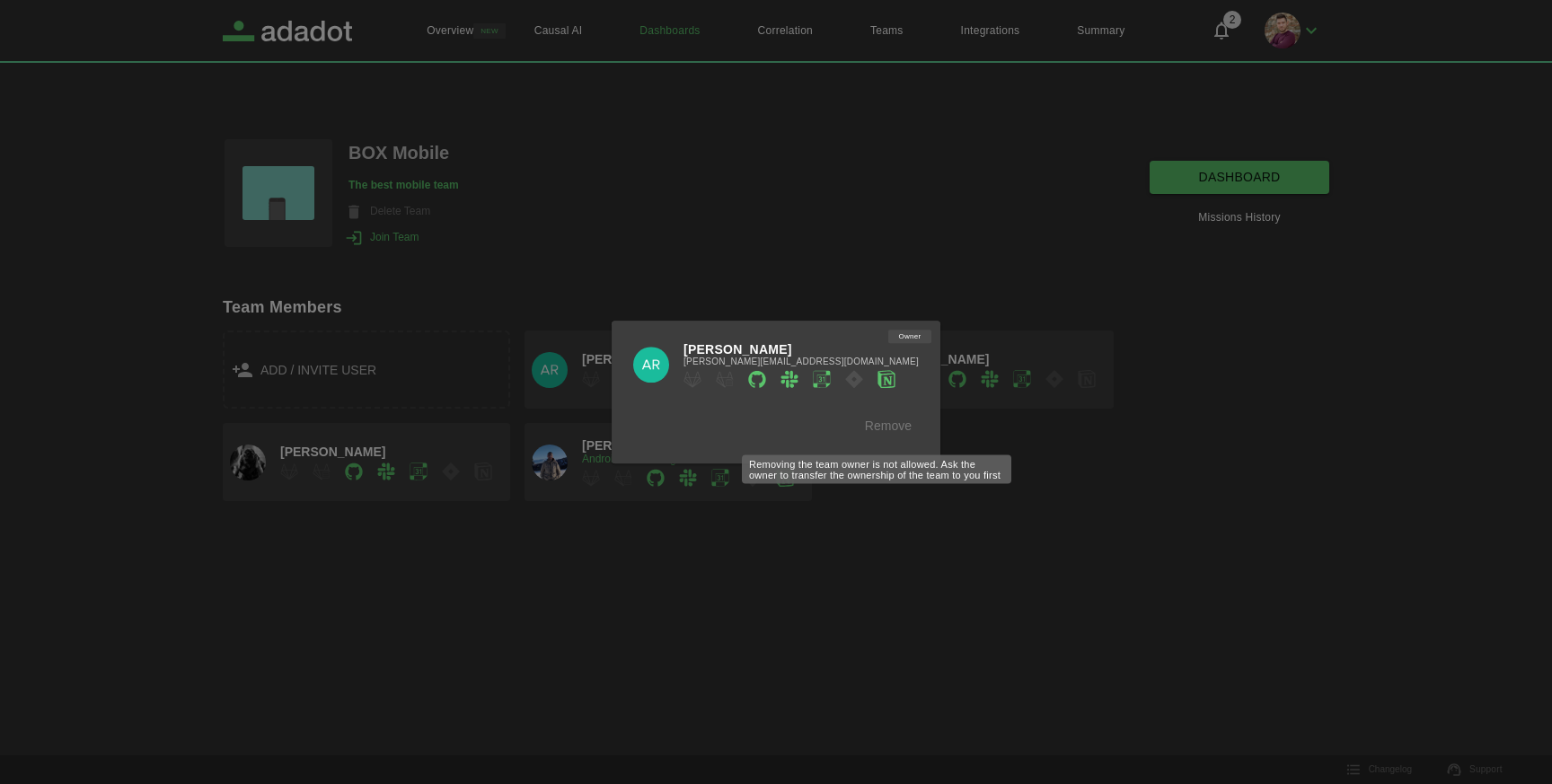
click at [881, 426] on div "Remove" at bounding box center [888, 426] width 61 height 33
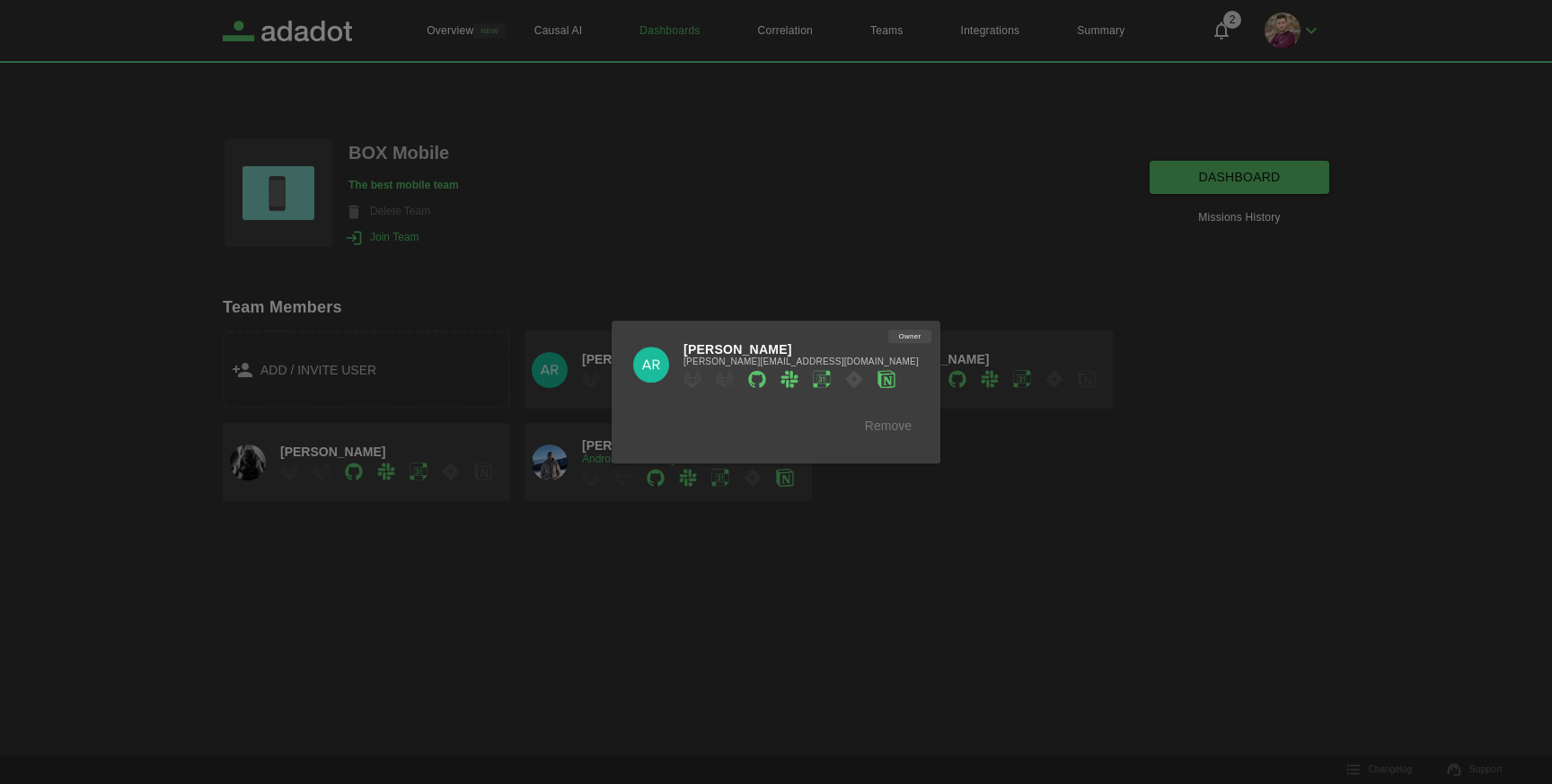
click at [1092, 491] on div at bounding box center [776, 392] width 1552 height 784
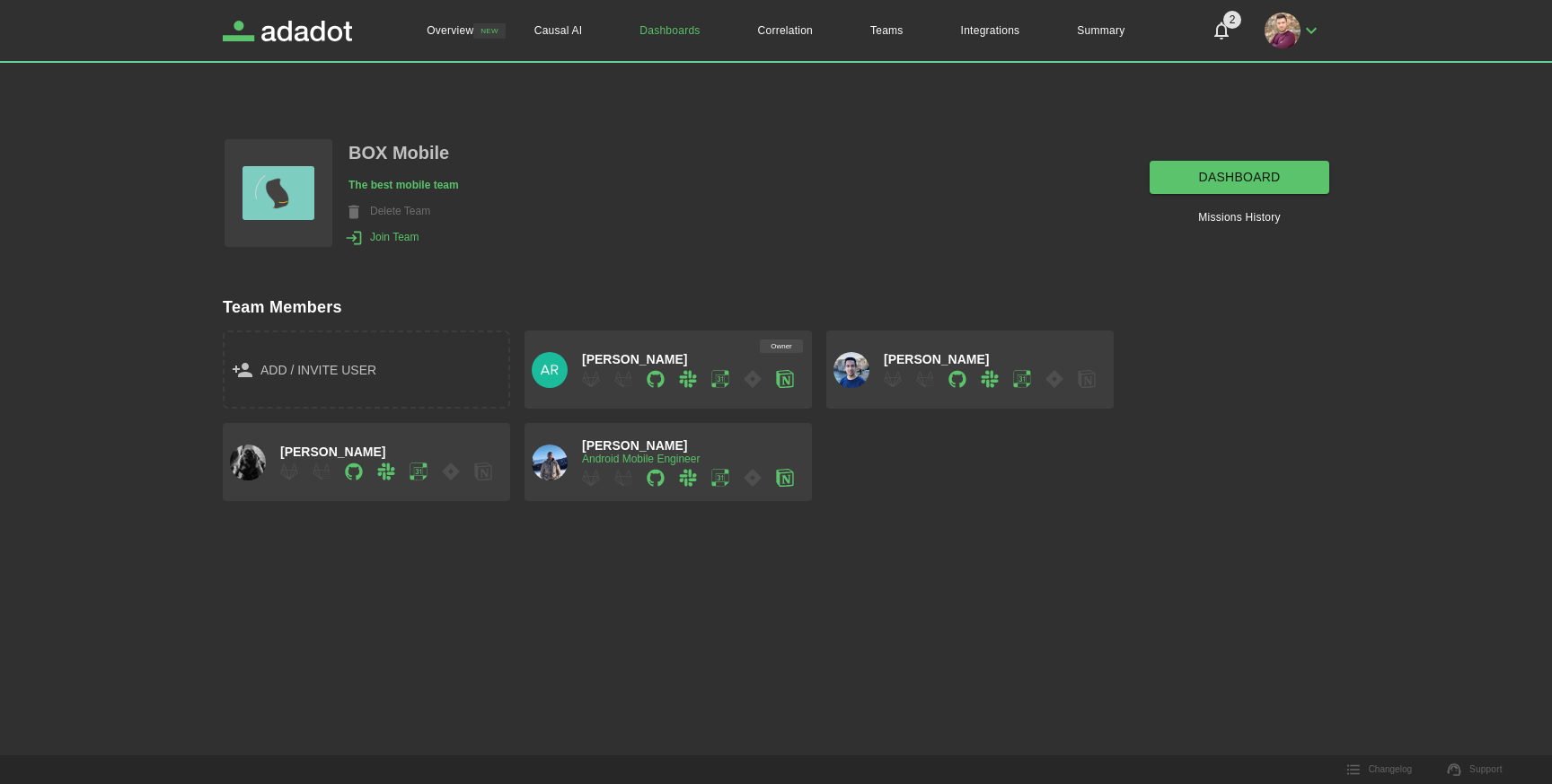
click at [344, 370] on span "add / invite user" at bounding box center [318, 370] width 116 height 22
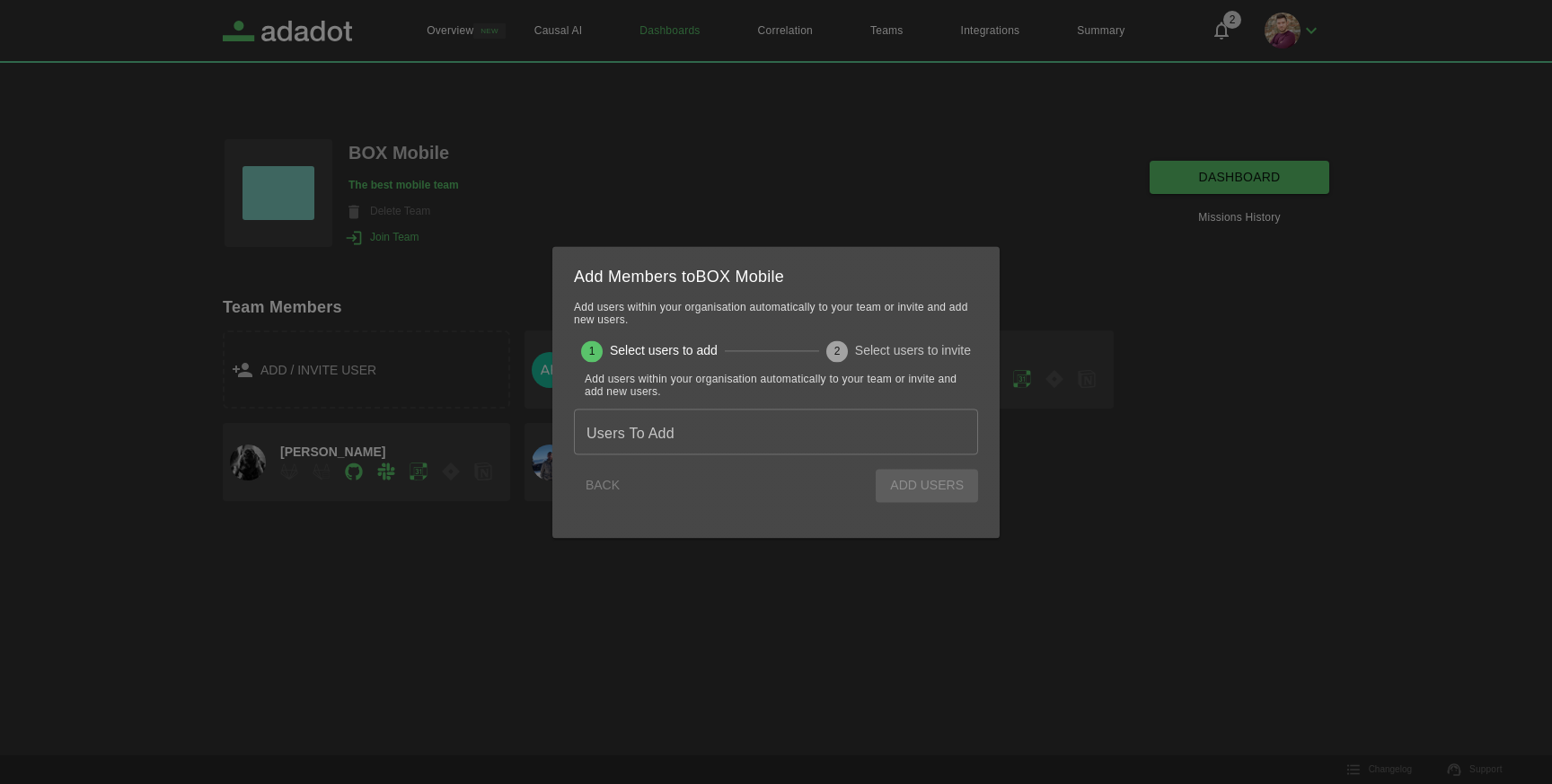
click at [623, 440] on div "Users To Add Users To Add" at bounding box center [776, 432] width 404 height 47
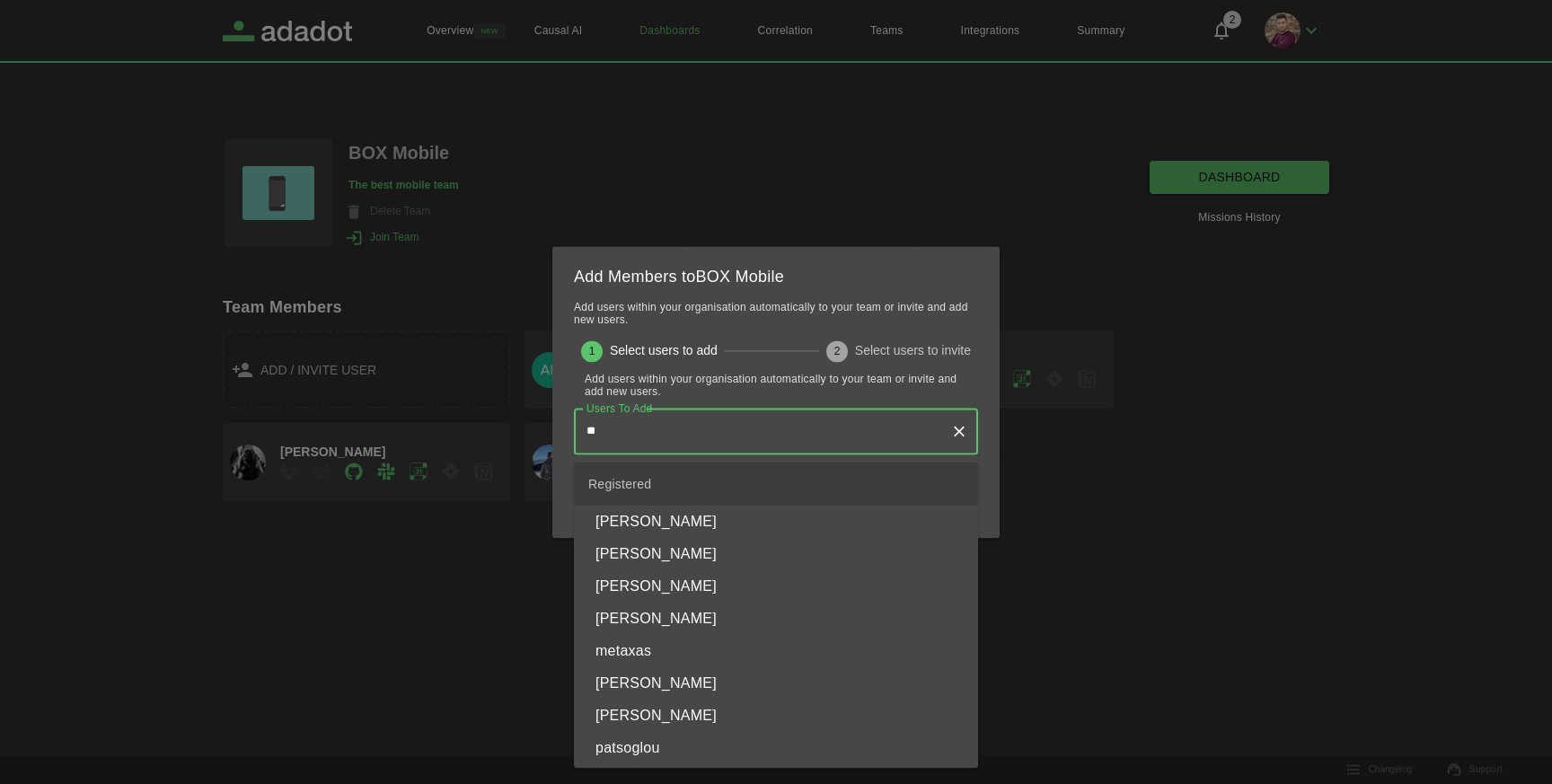
type input "***"
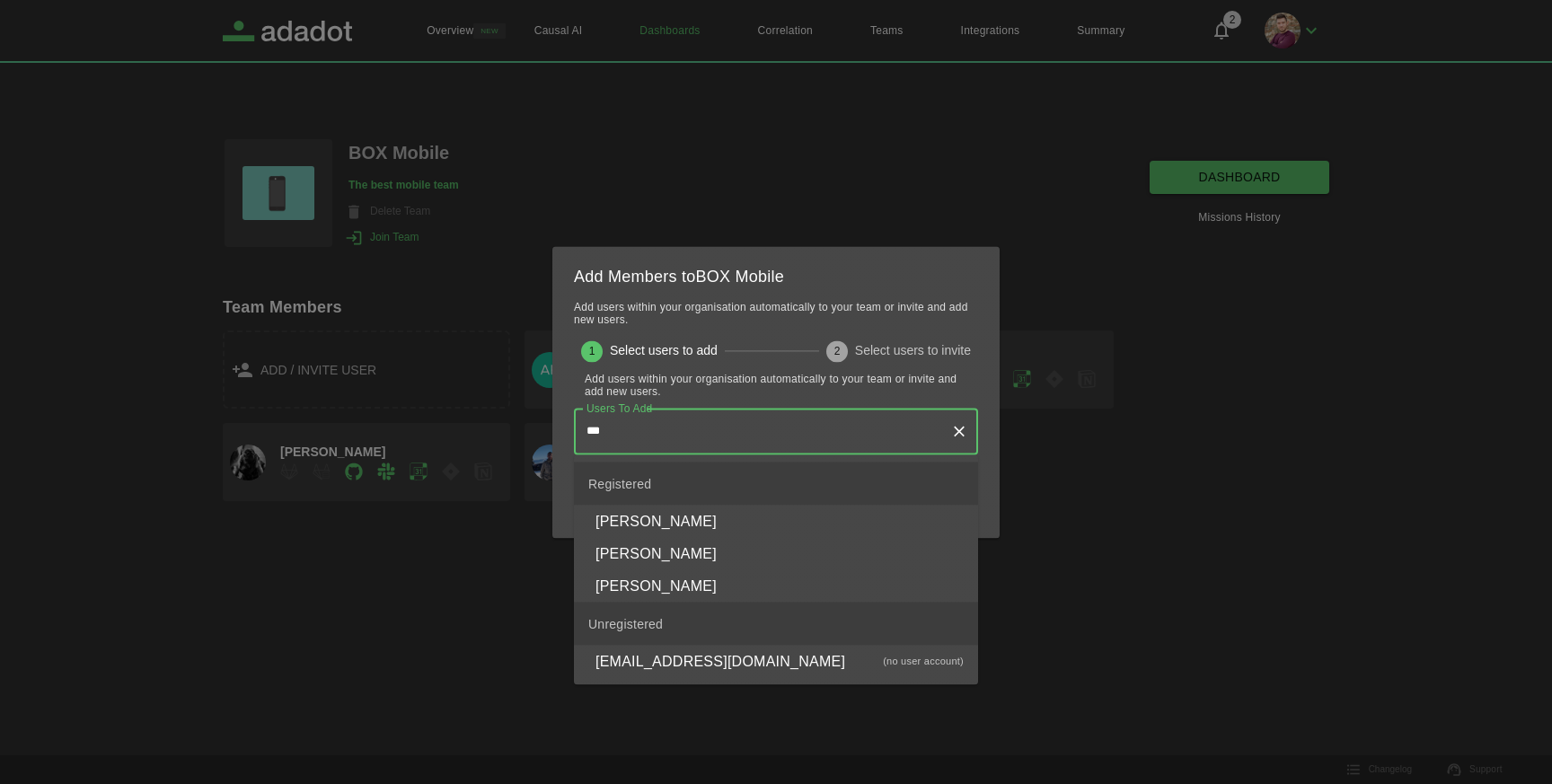
click at [717, 587] on p "Konstantinos Apostolakis" at bounding box center [656, 586] width 121 height 21
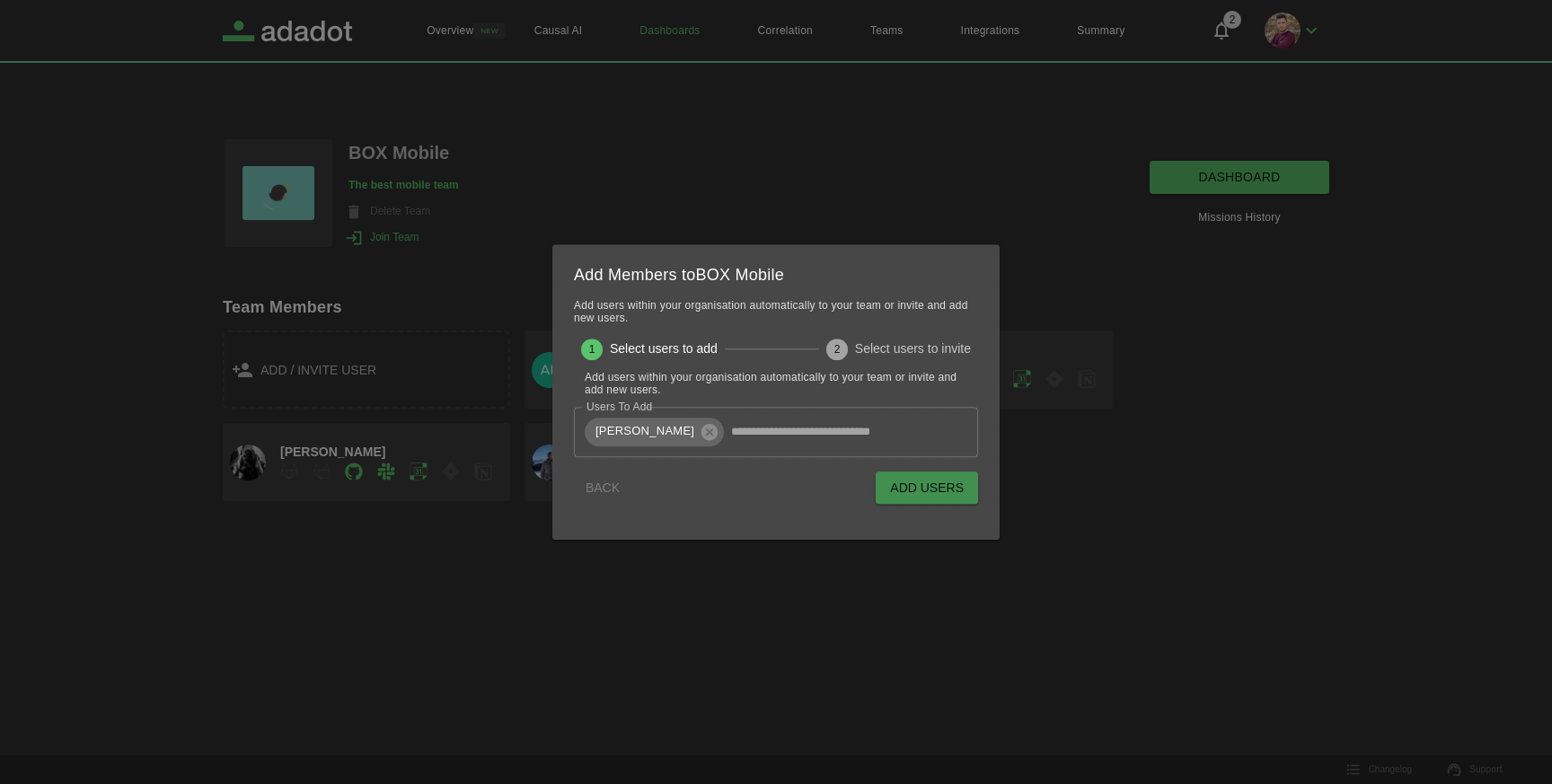
click at [932, 490] on button "Add Users" at bounding box center [926, 488] width 102 height 33
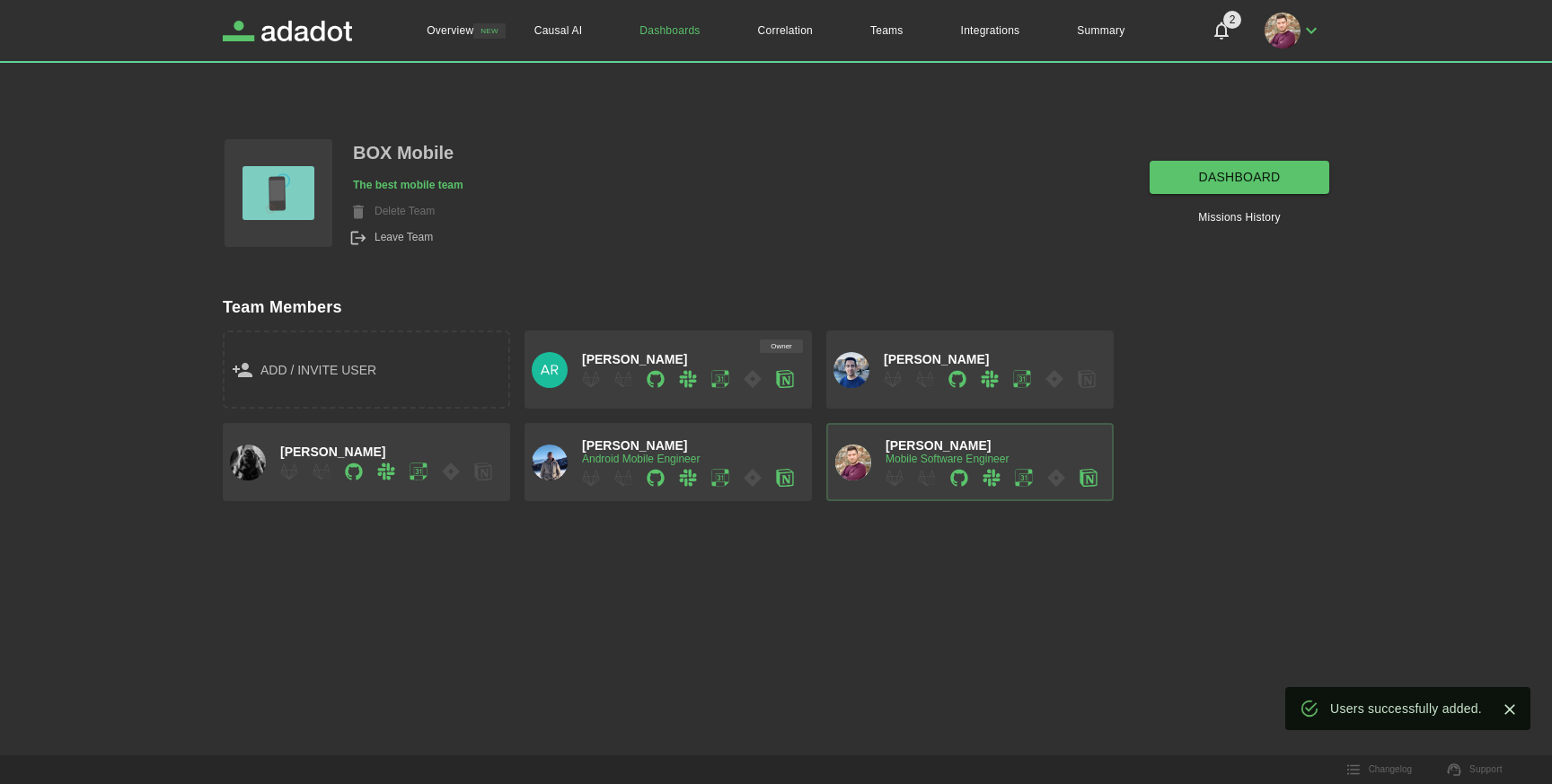
click at [747, 604] on div "Overview NEW Causal AI Dashboards Correlation Teams Integrations Summary 2 2 Ov…" at bounding box center [776, 392] width 1552 height 784
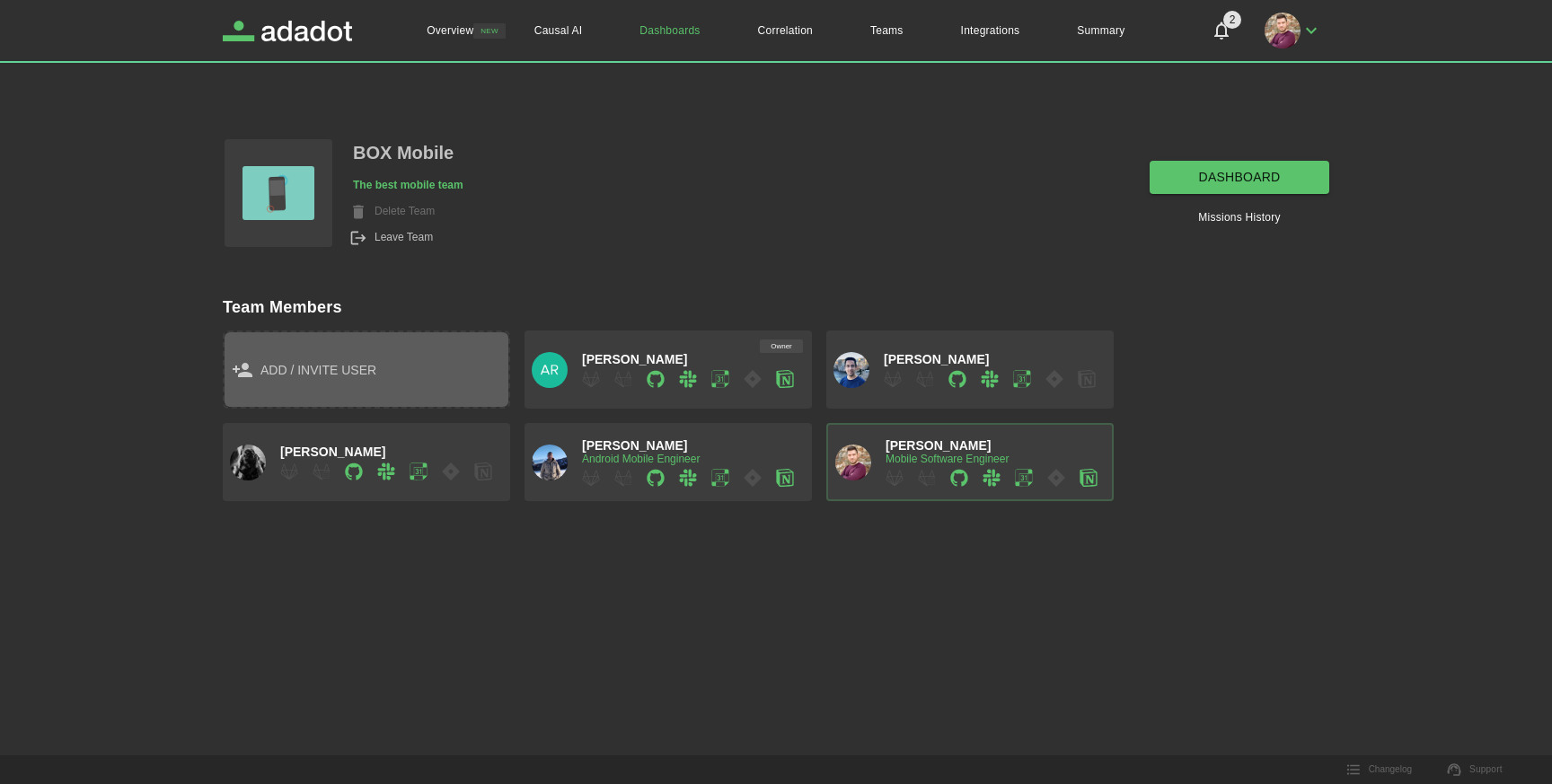
click at [423, 373] on div "add / invite user" at bounding box center [366, 370] width 269 height 22
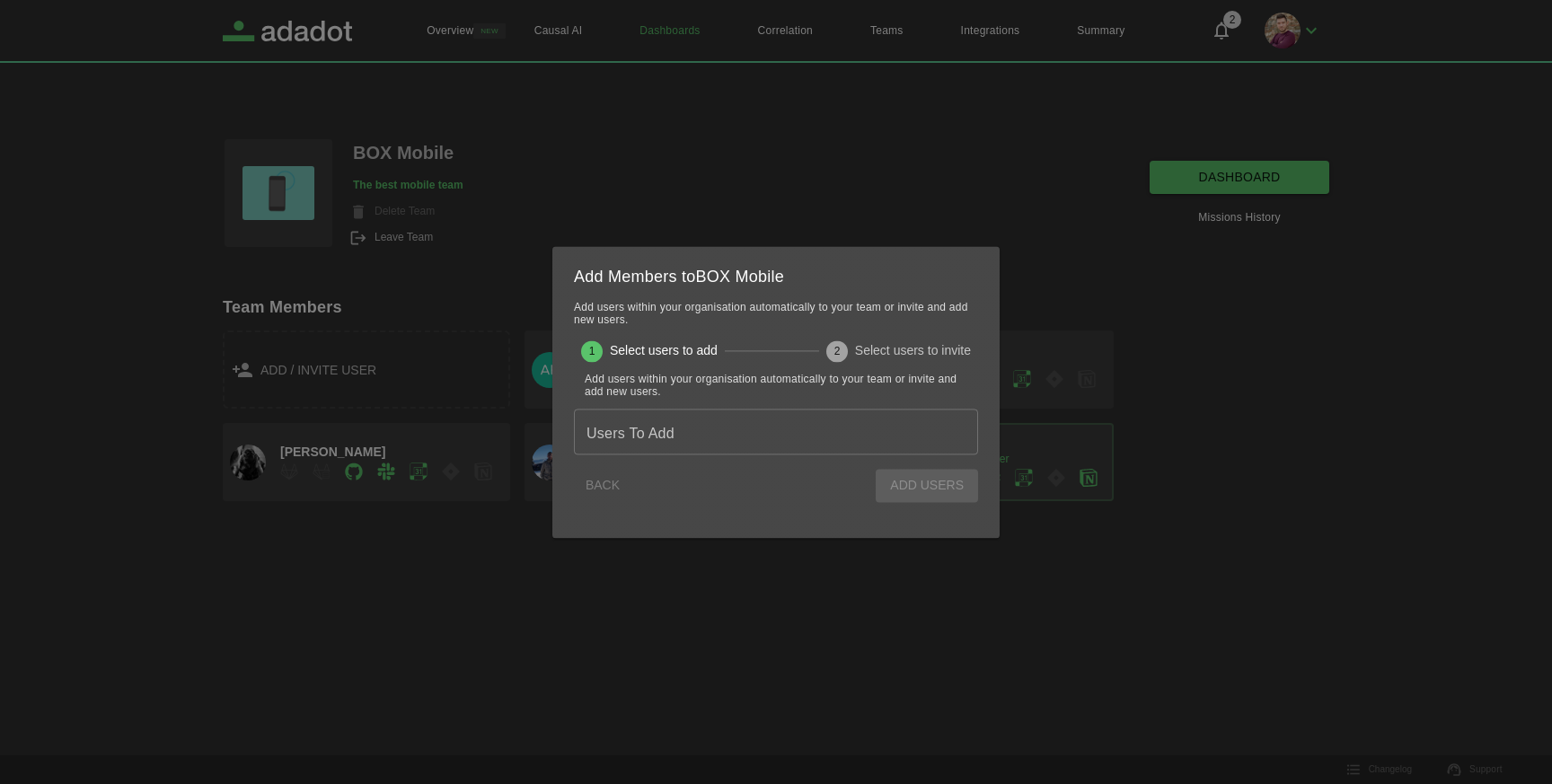
click at [657, 432] on input "Users To Add" at bounding box center [776, 431] width 388 height 30
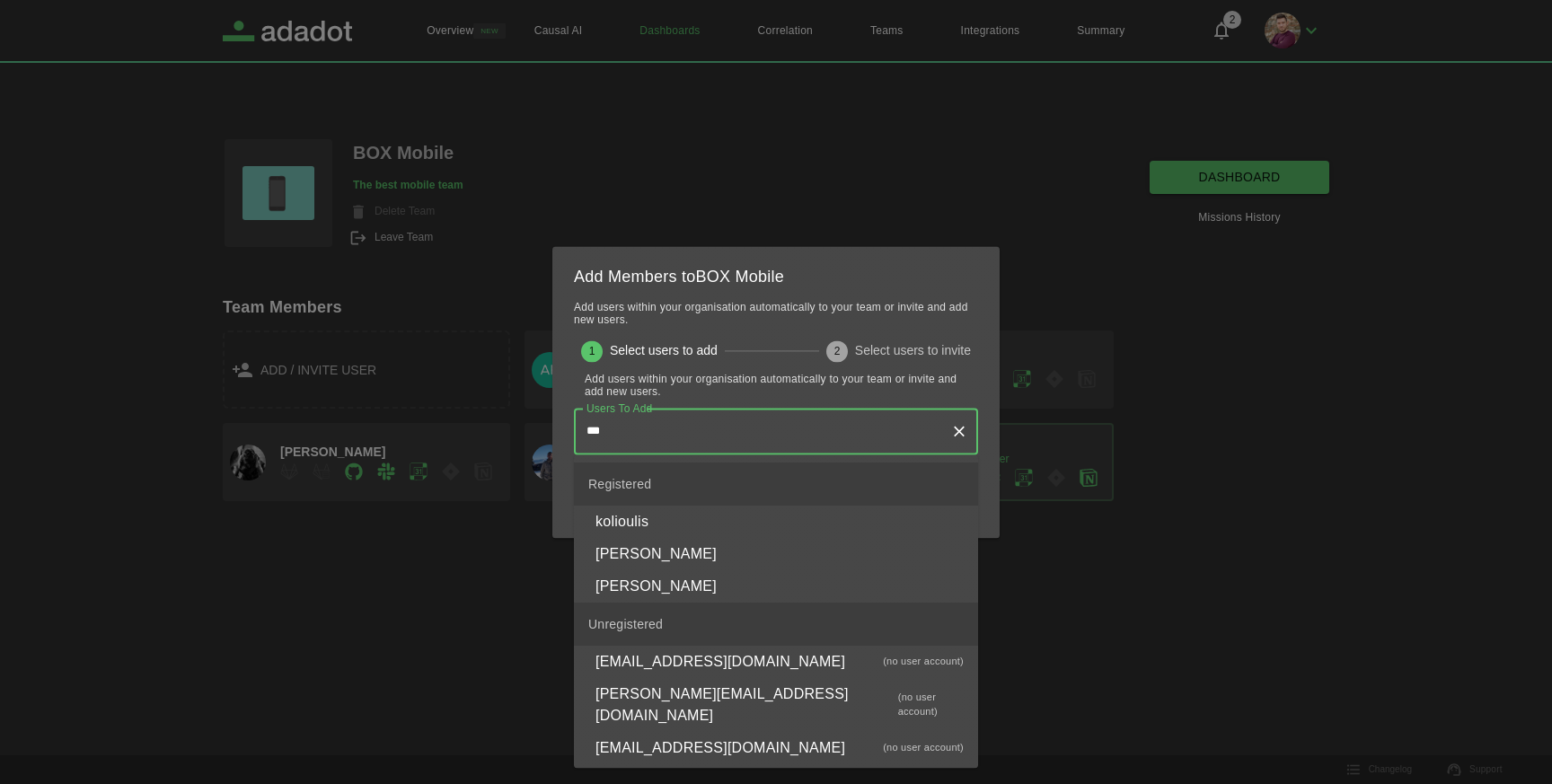
type input "****"
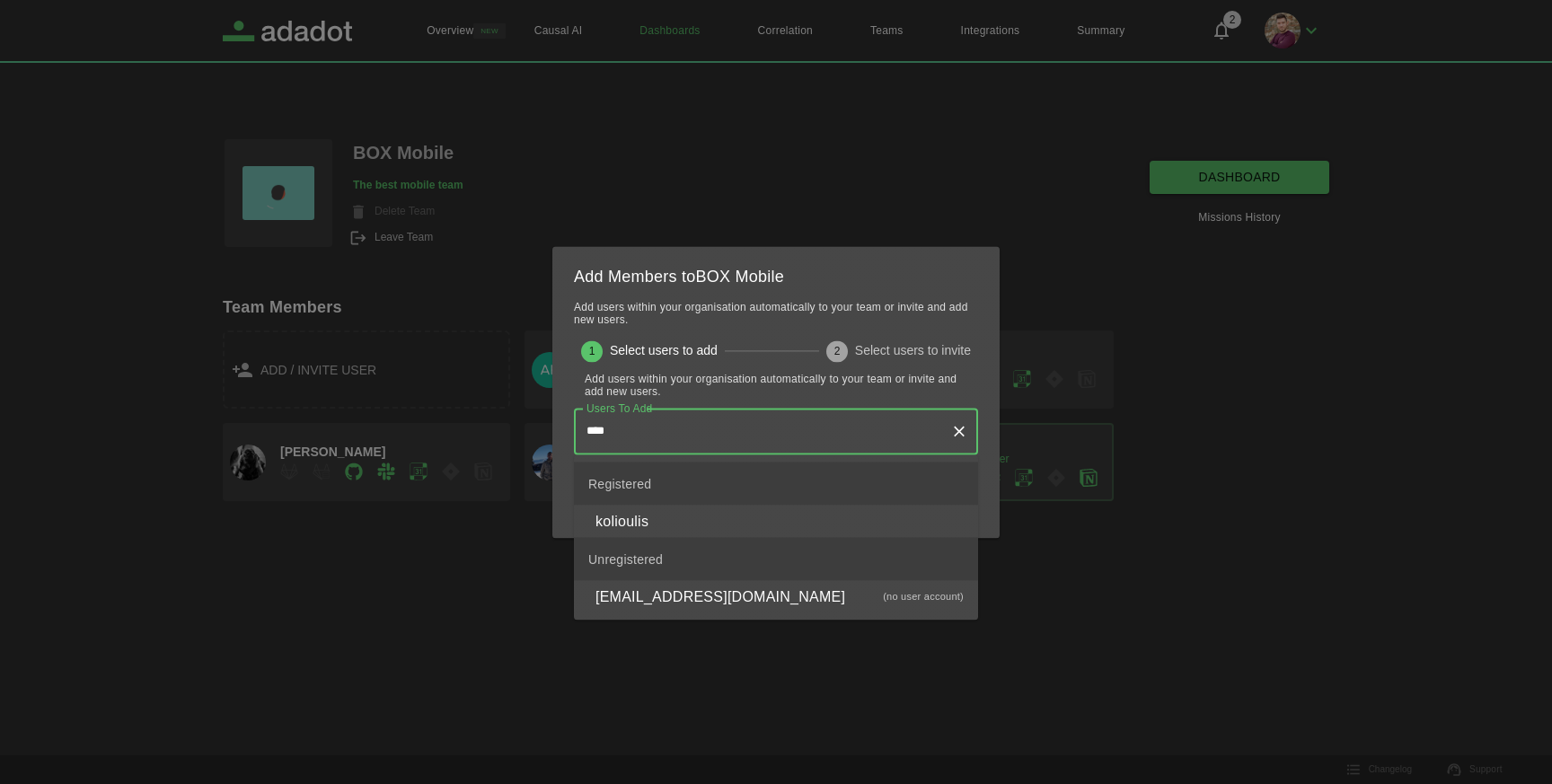
click at [707, 513] on li "kolioulis" at bounding box center [776, 521] width 404 height 32
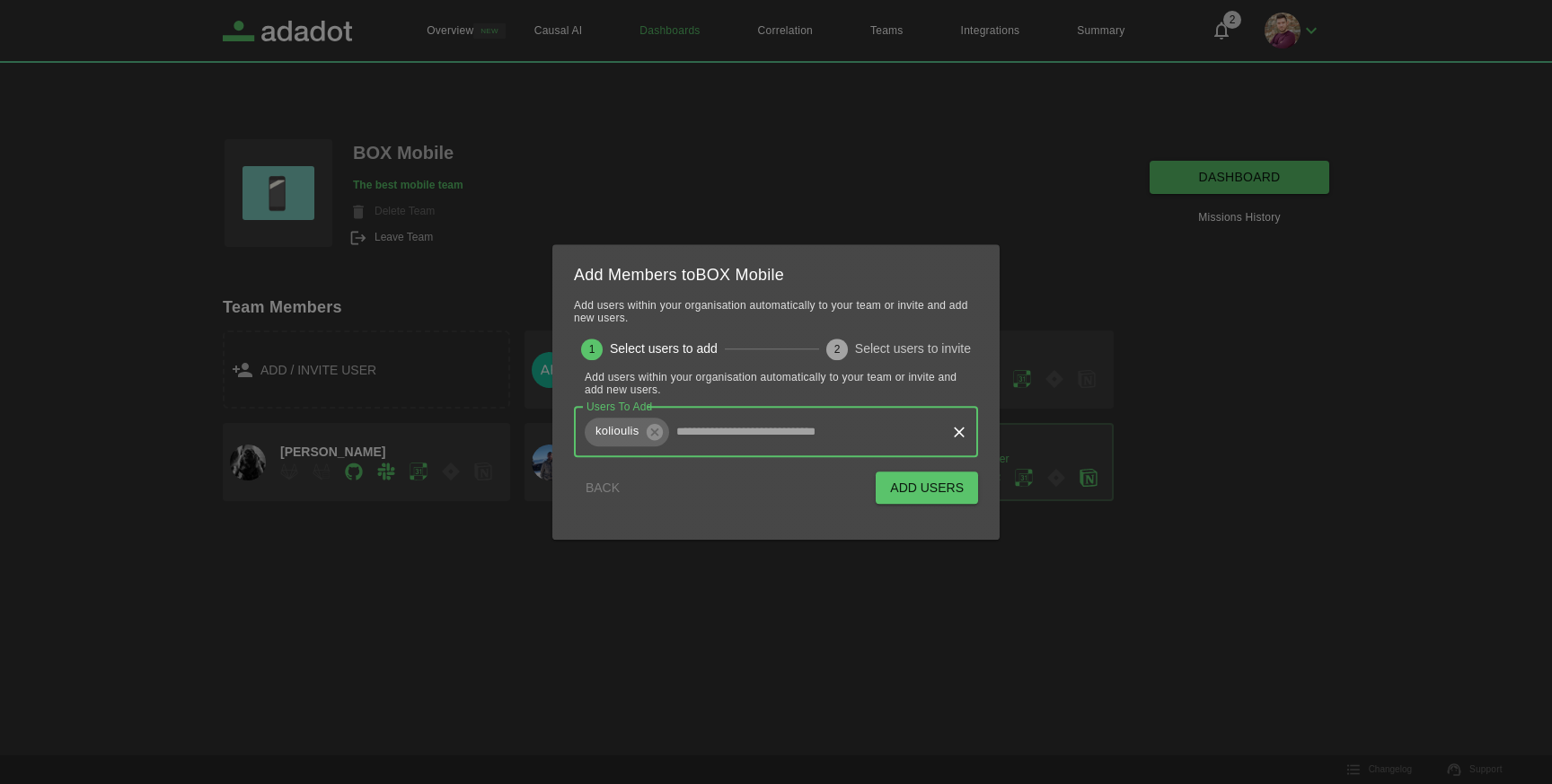
click at [945, 480] on button "Add Users" at bounding box center [926, 488] width 102 height 33
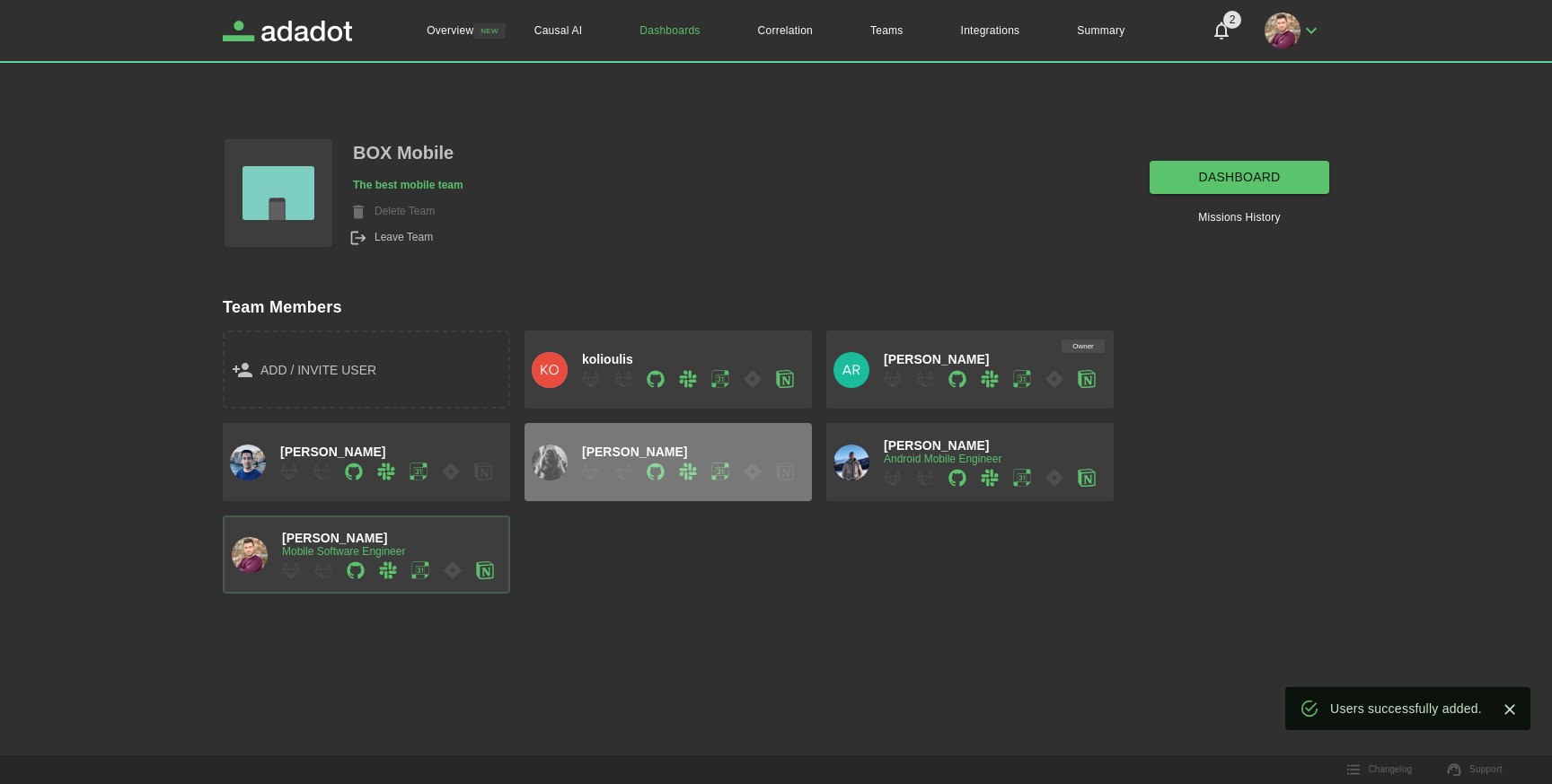
click at [646, 446] on span "Orfeas Iliopoulos" at bounding box center [634, 451] width 105 height 15
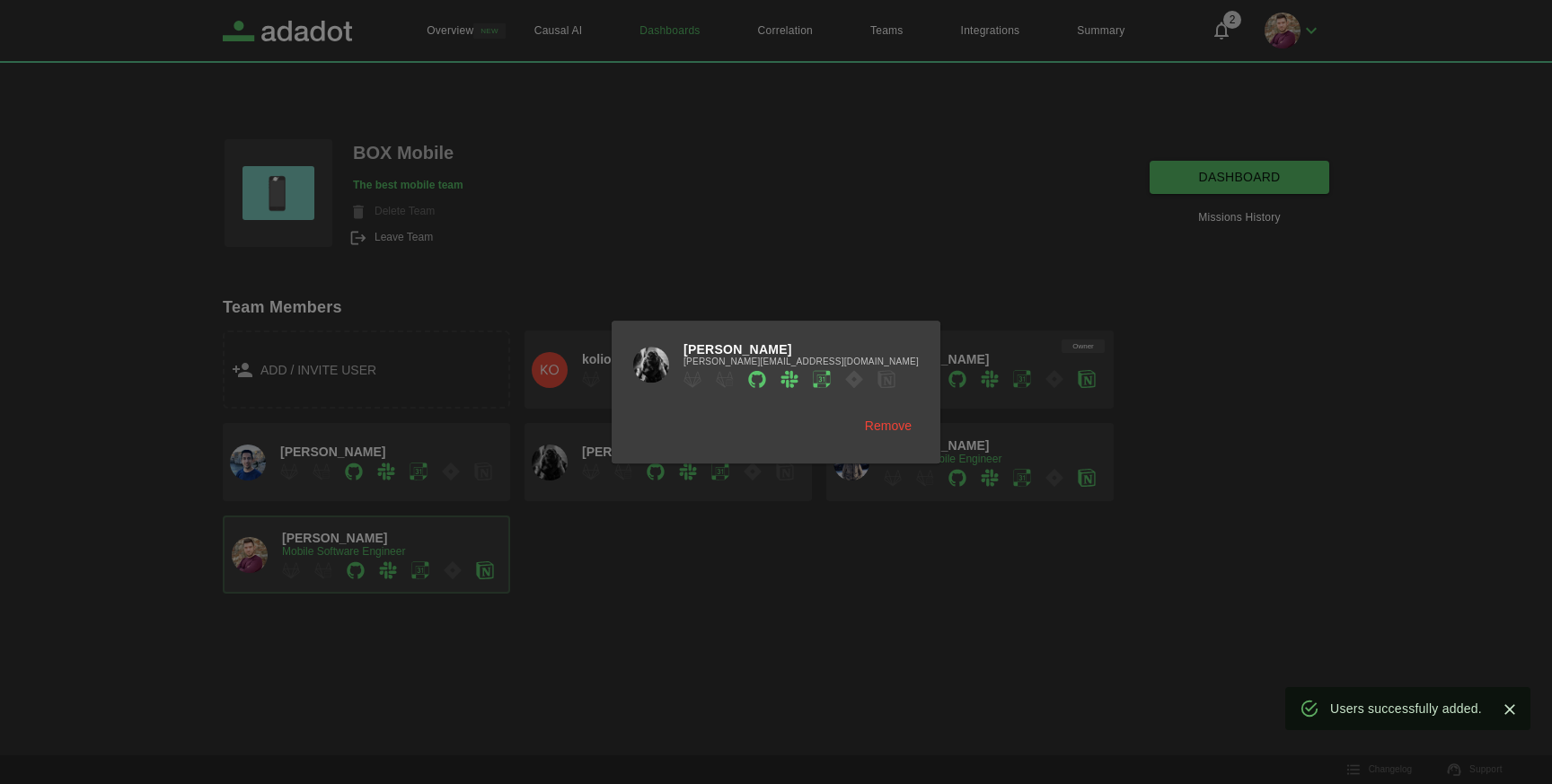
click at [877, 422] on button "Remove" at bounding box center [888, 426] width 61 height 33
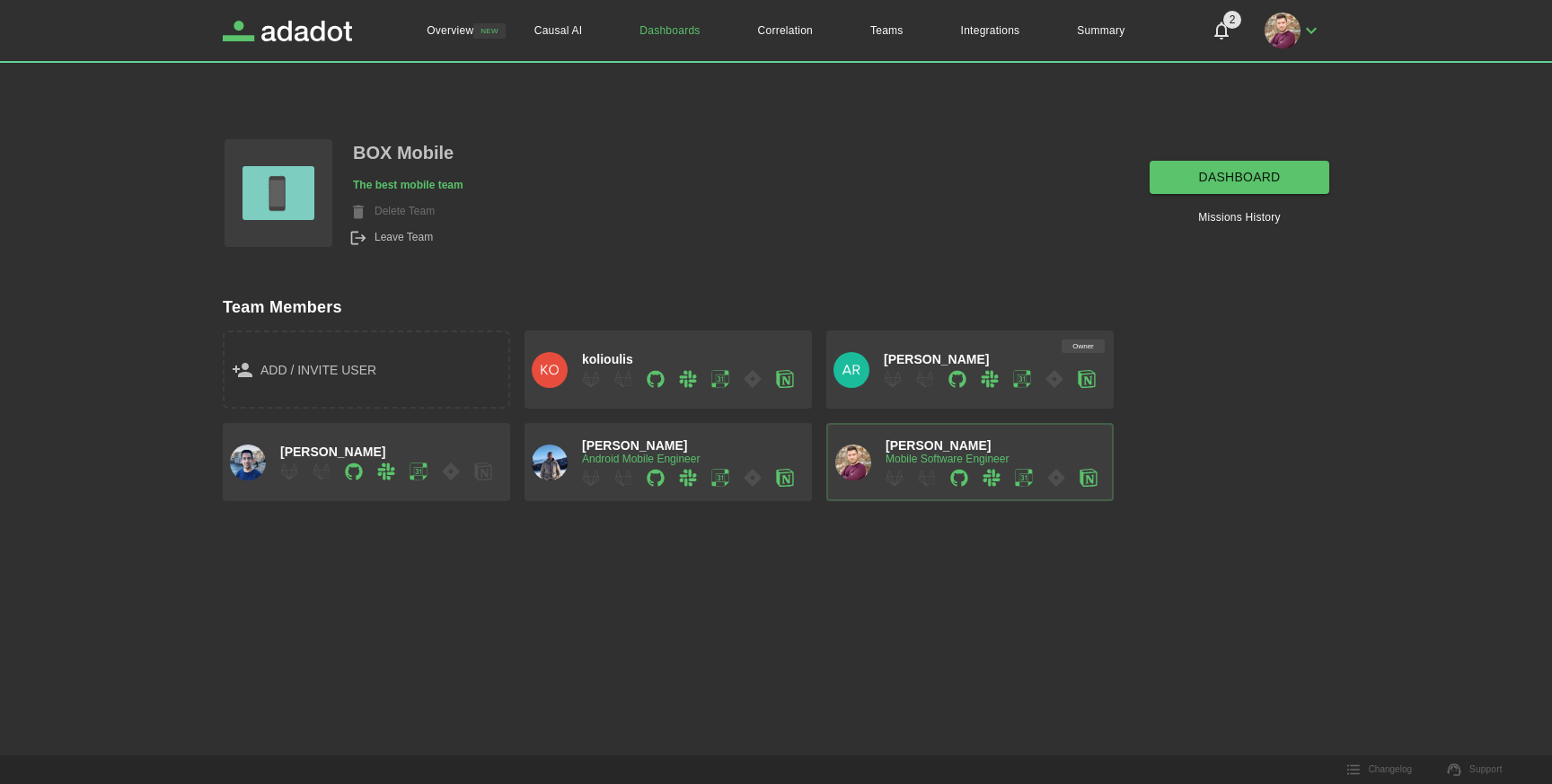
click at [975, 353] on span "John Arnokouros" at bounding box center [936, 359] width 105 height 15
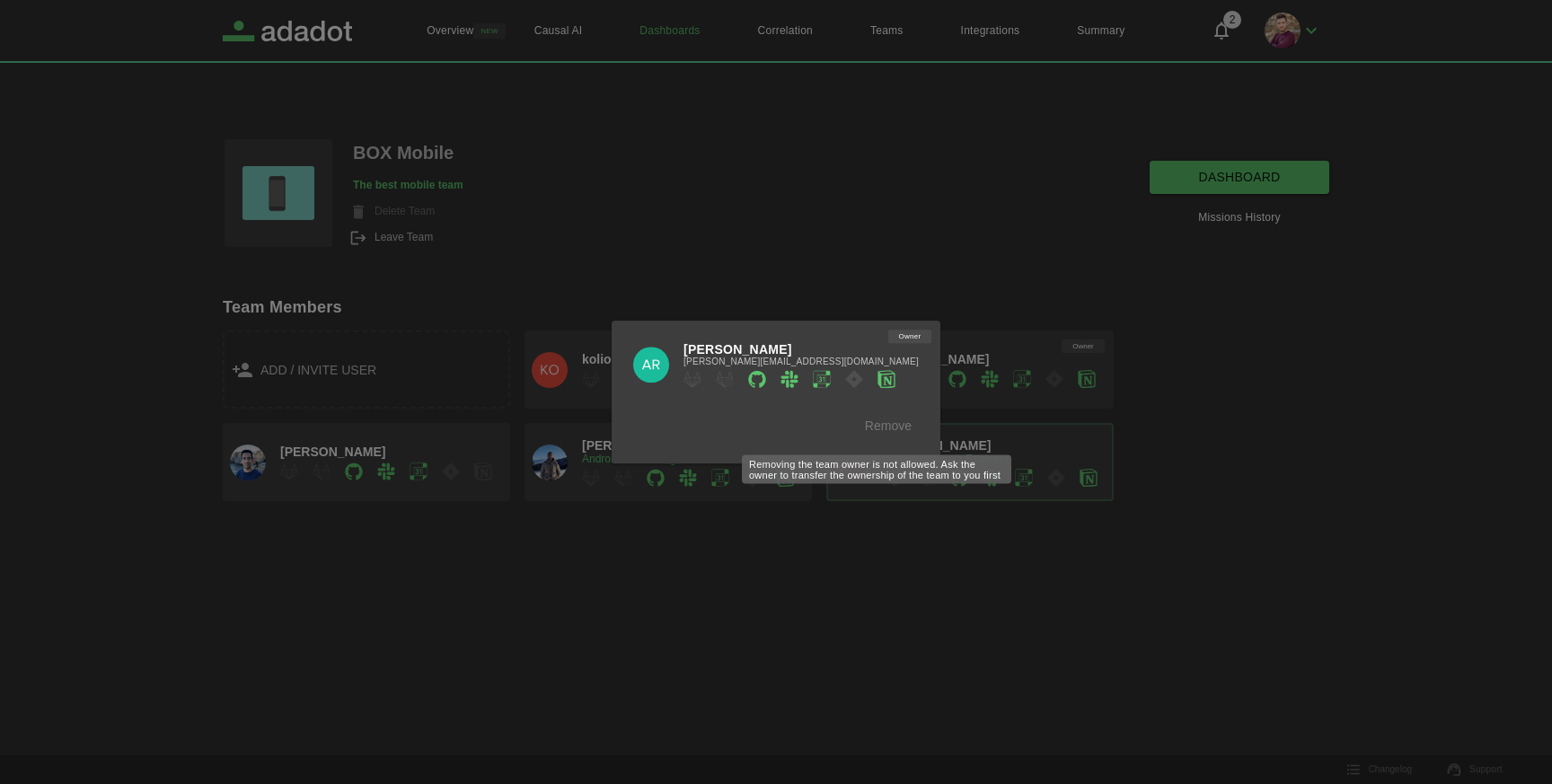
click at [879, 423] on div "Remove" at bounding box center [888, 426] width 61 height 33
click at [989, 256] on div at bounding box center [776, 392] width 1552 height 784
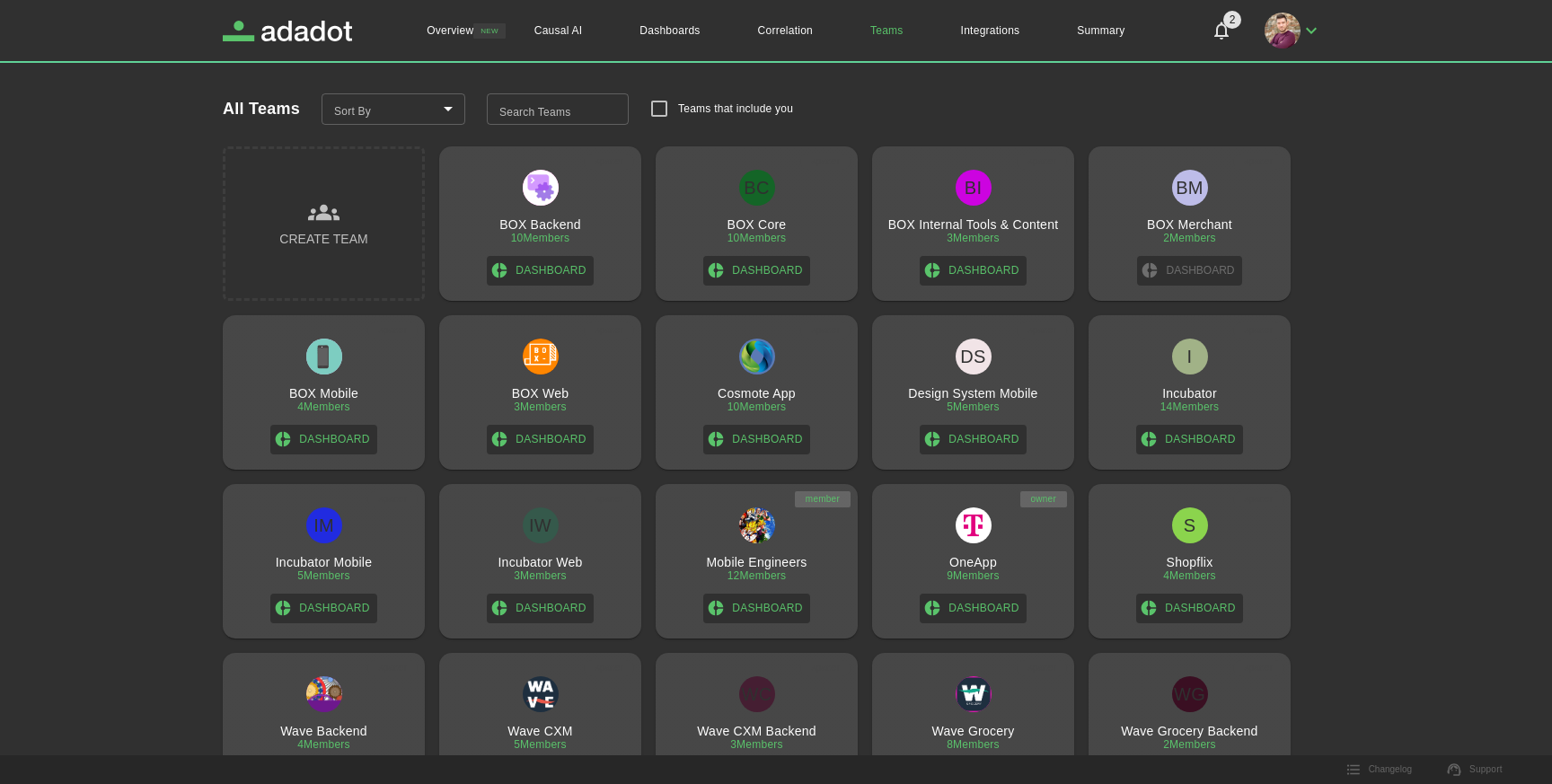
click at [704, 353] on div "Cosmote App 10 Members Dashboard" at bounding box center [756, 396] width 187 height 116
